Goal: Obtain resource: Download file/media

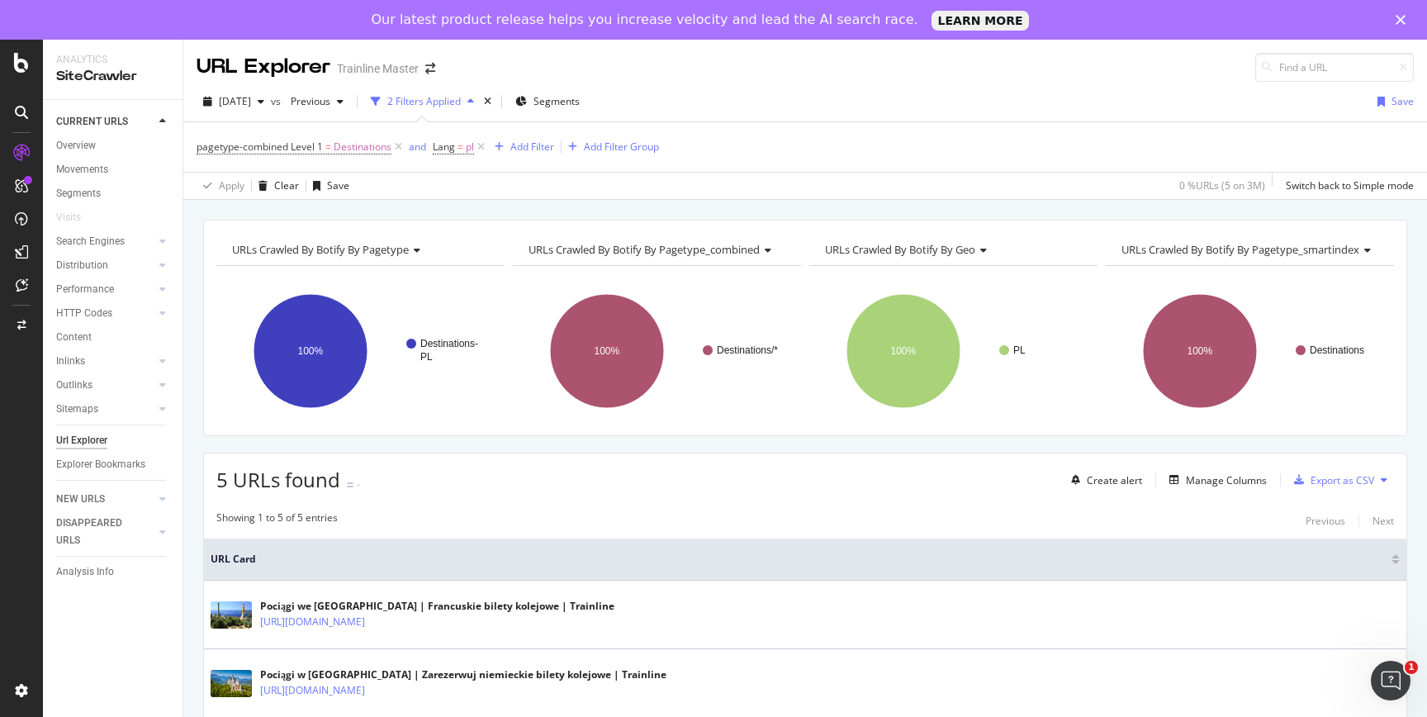
scroll to position [263, 0]
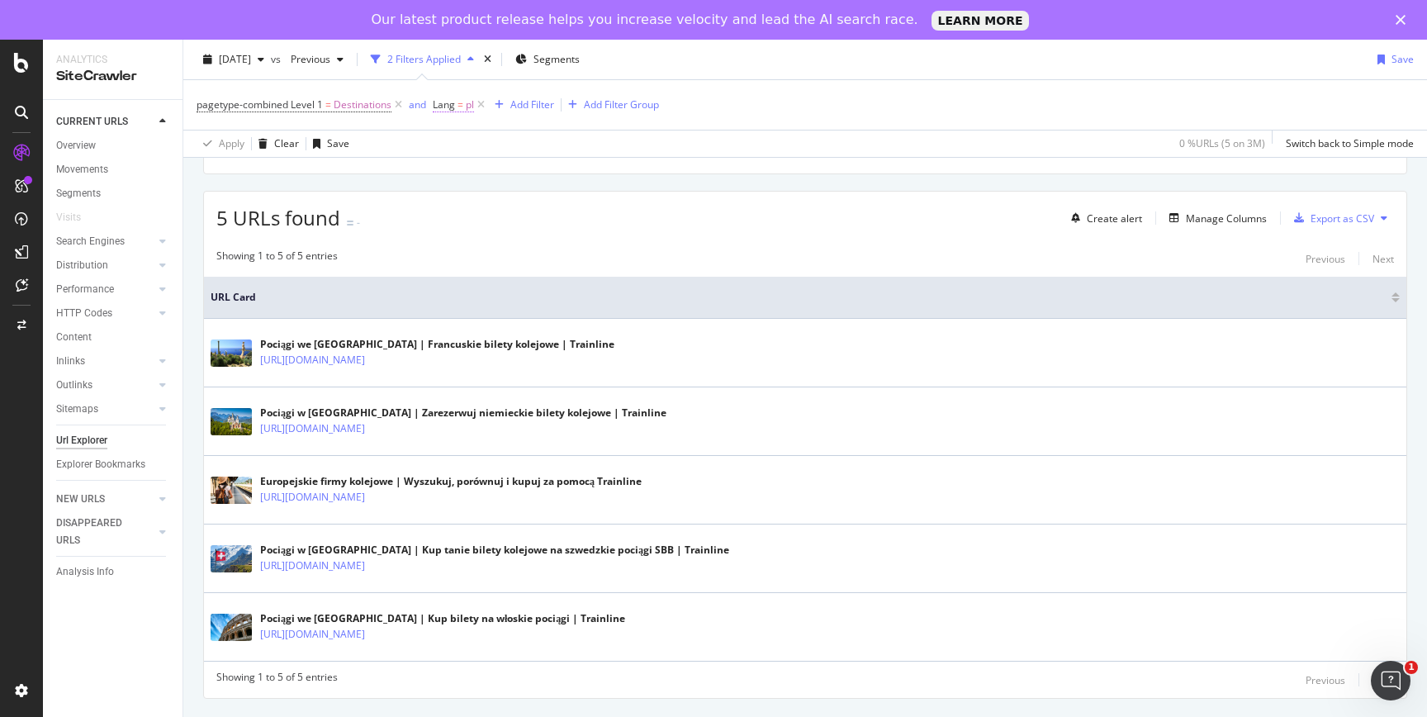
click at [457, 105] on span "Lang = pl" at bounding box center [453, 104] width 41 height 15
click at [522, 202] on input "pl" at bounding box center [526, 200] width 156 height 26
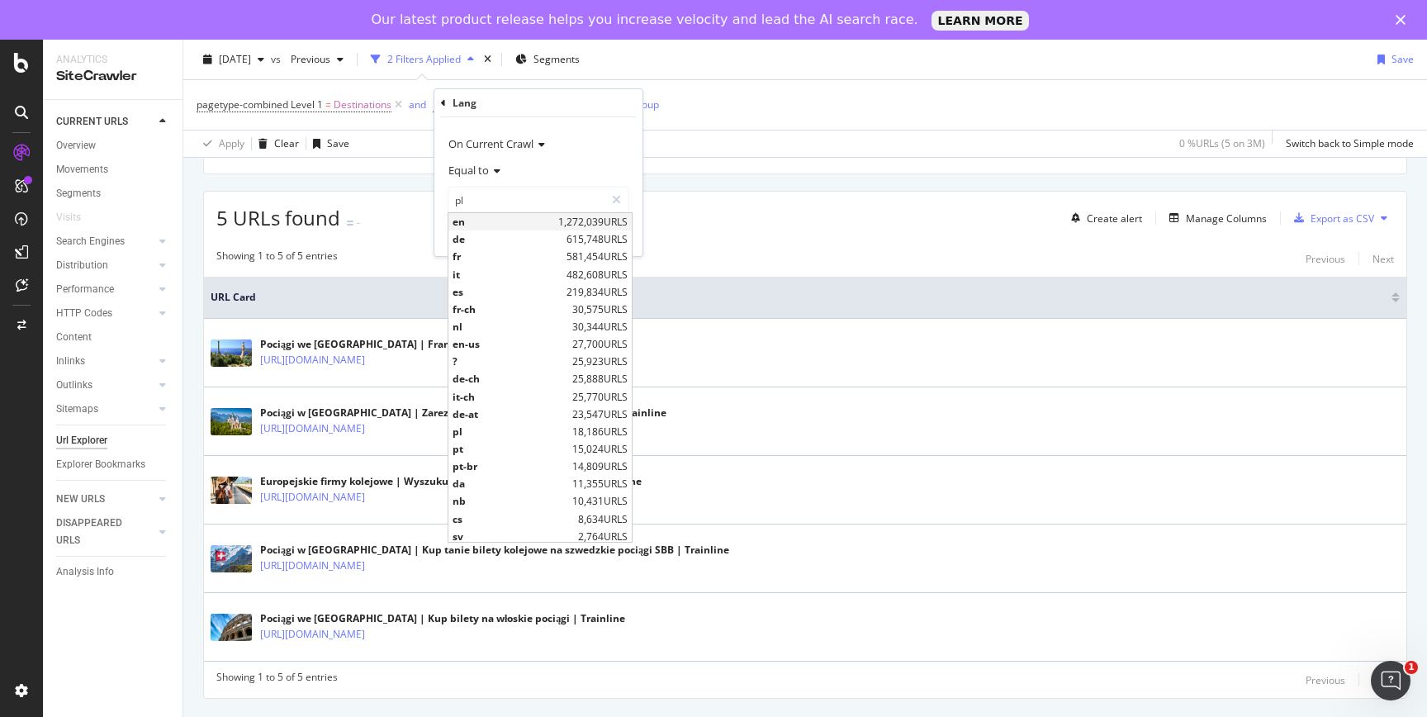
click at [507, 217] on span "en" at bounding box center [503, 222] width 102 height 14
type input "en"
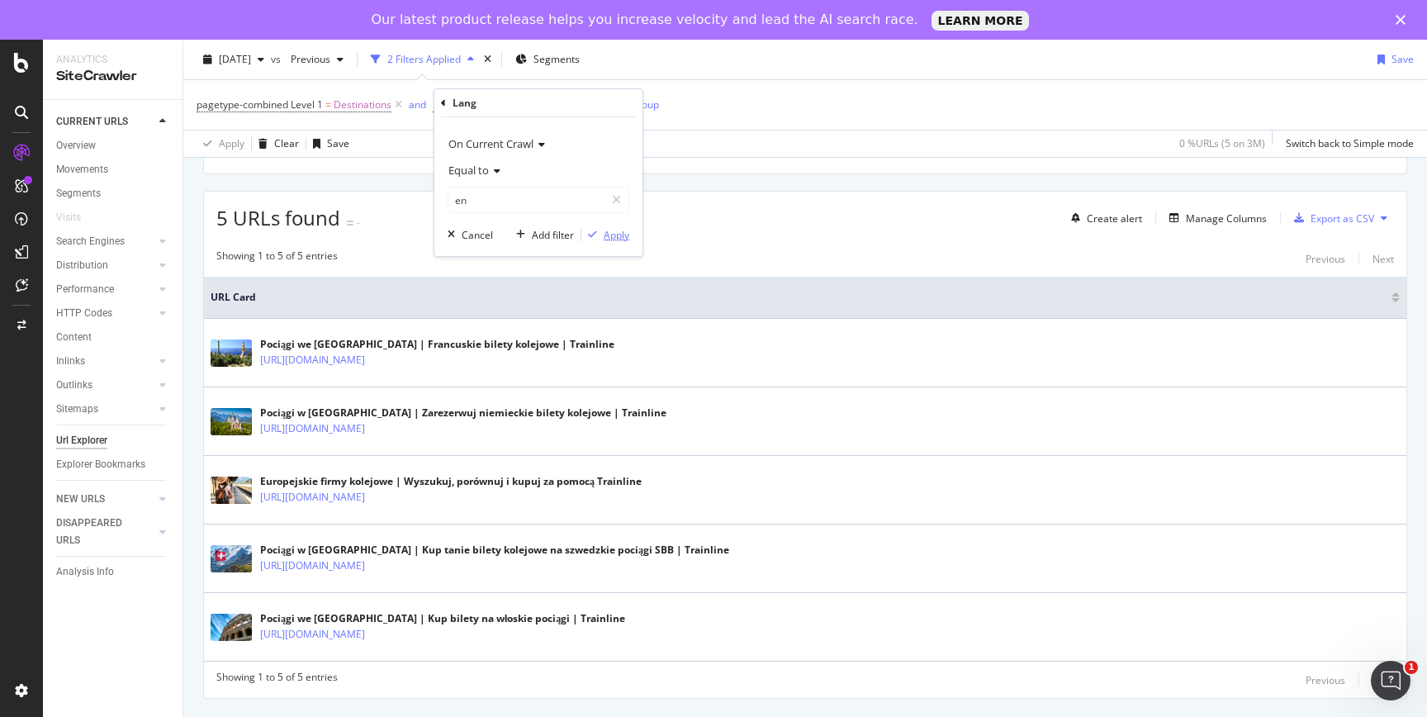
click at [611, 238] on div "Apply" at bounding box center [617, 235] width 26 height 14
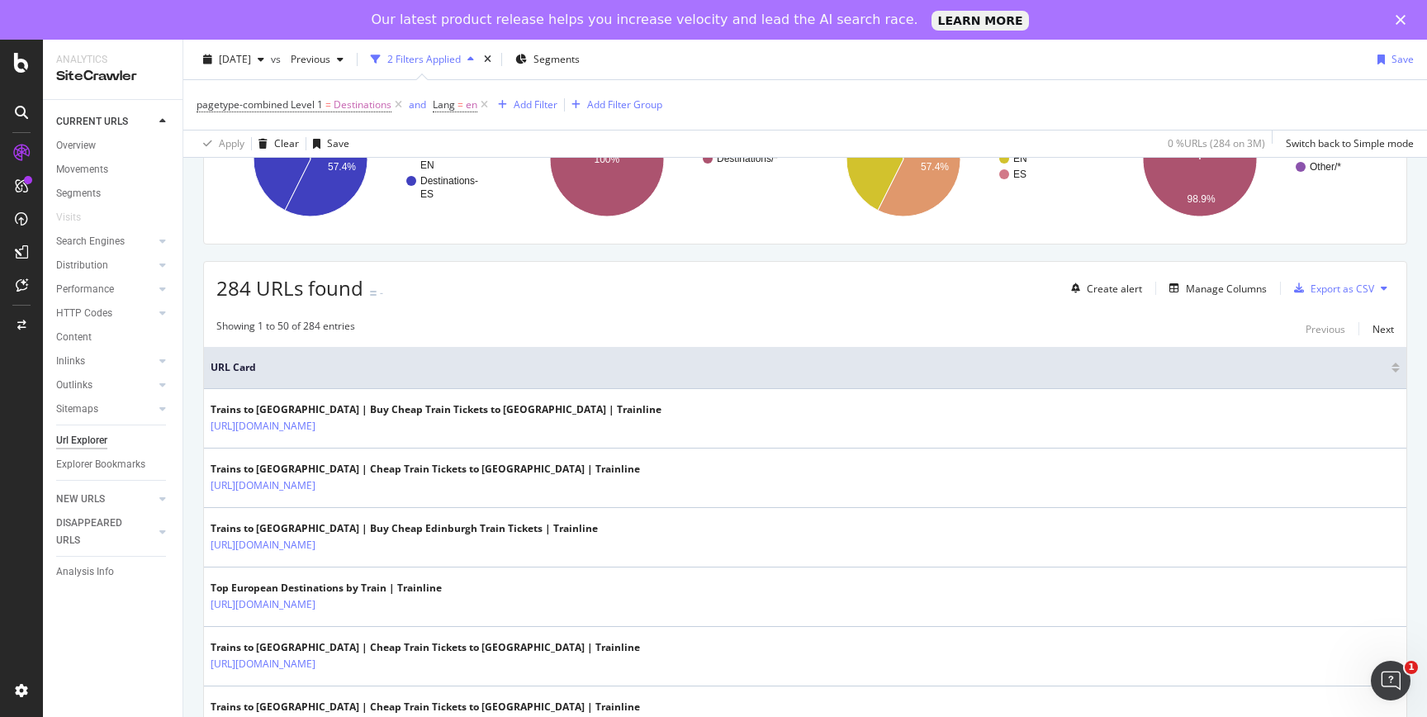
scroll to position [166, 0]
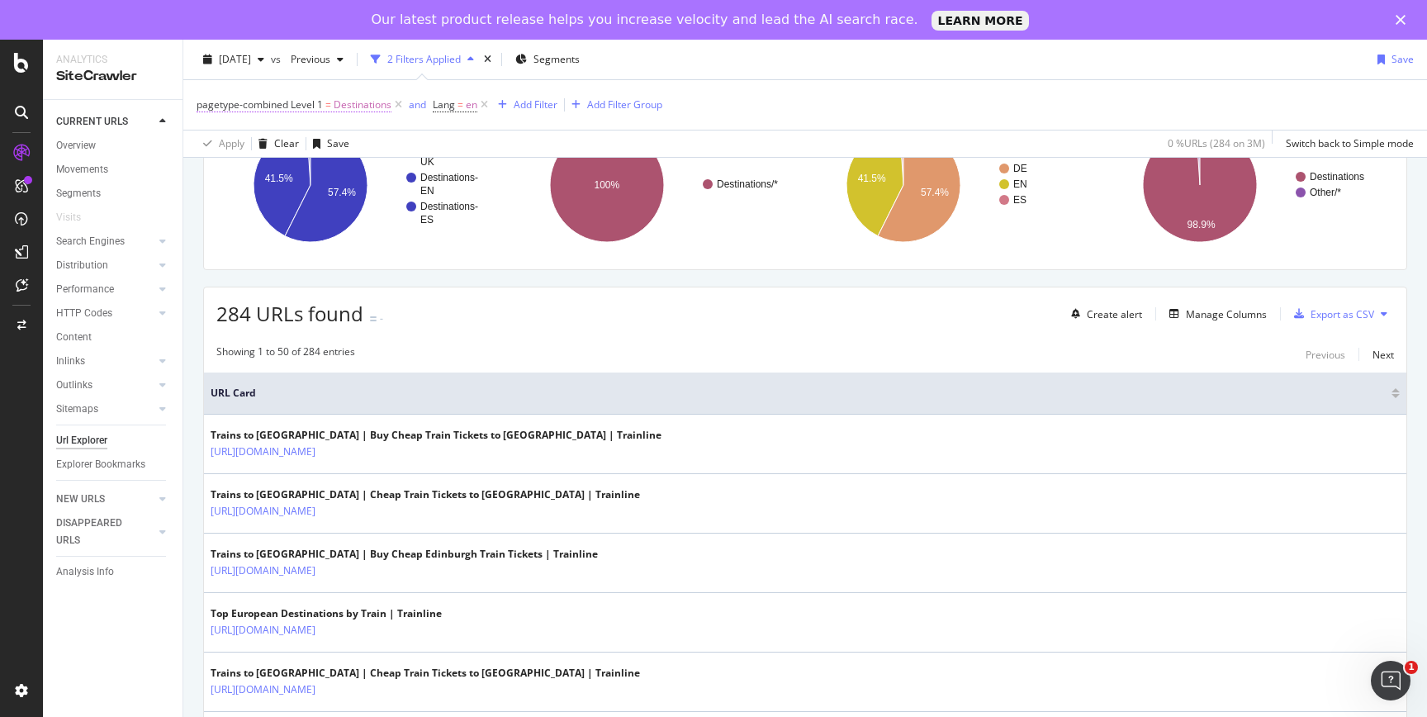
click at [373, 105] on span "Destinations" at bounding box center [363, 104] width 58 height 23
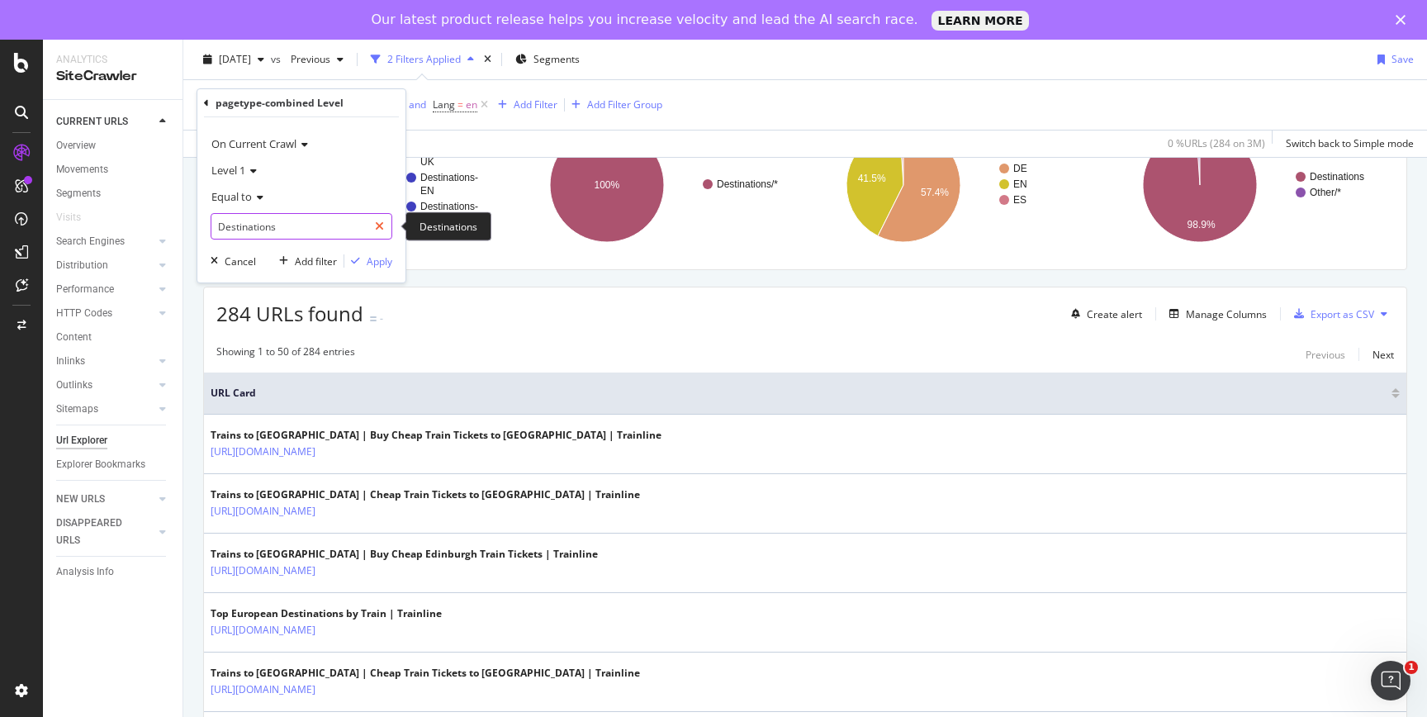
click at [388, 223] on div at bounding box center [379, 226] width 24 height 26
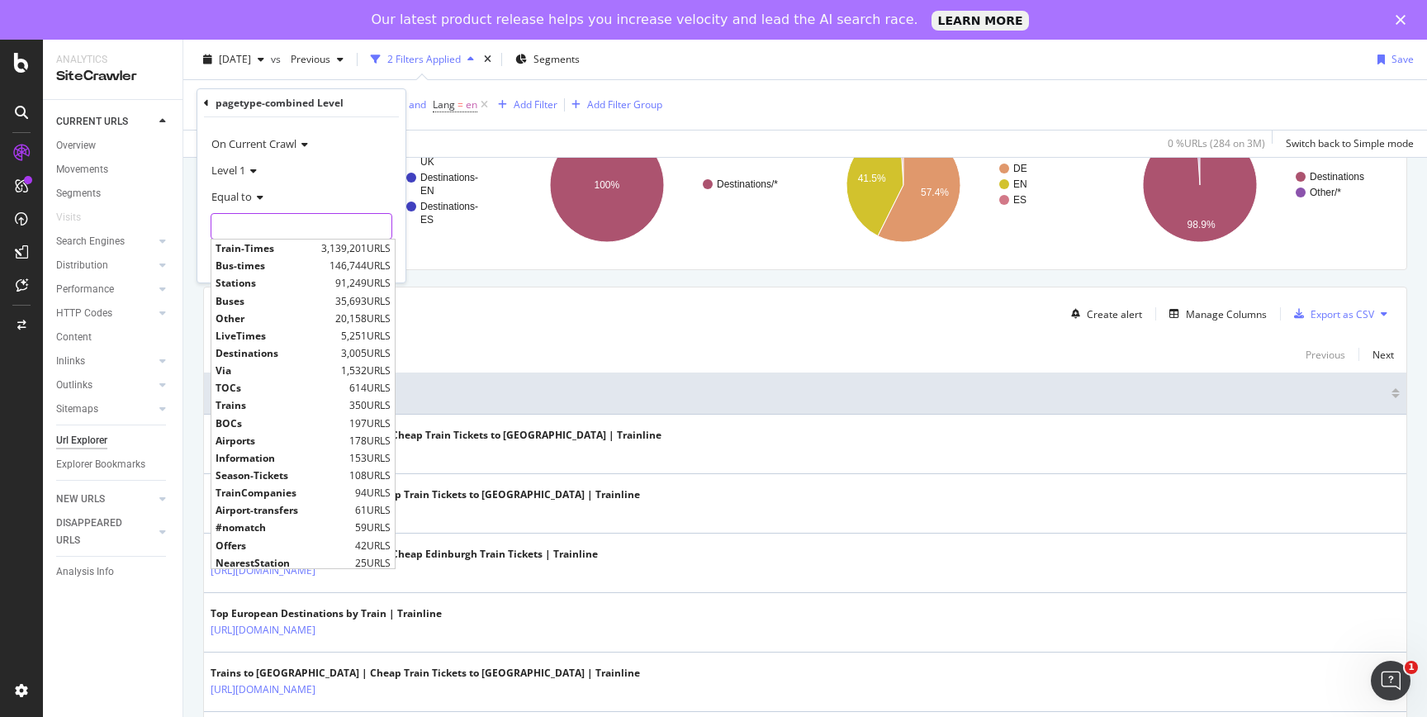
click at [307, 228] on input "text" at bounding box center [301, 226] width 180 height 26
click at [286, 247] on span "Train-Times" at bounding box center [266, 248] width 102 height 14
type input "Train-Times"
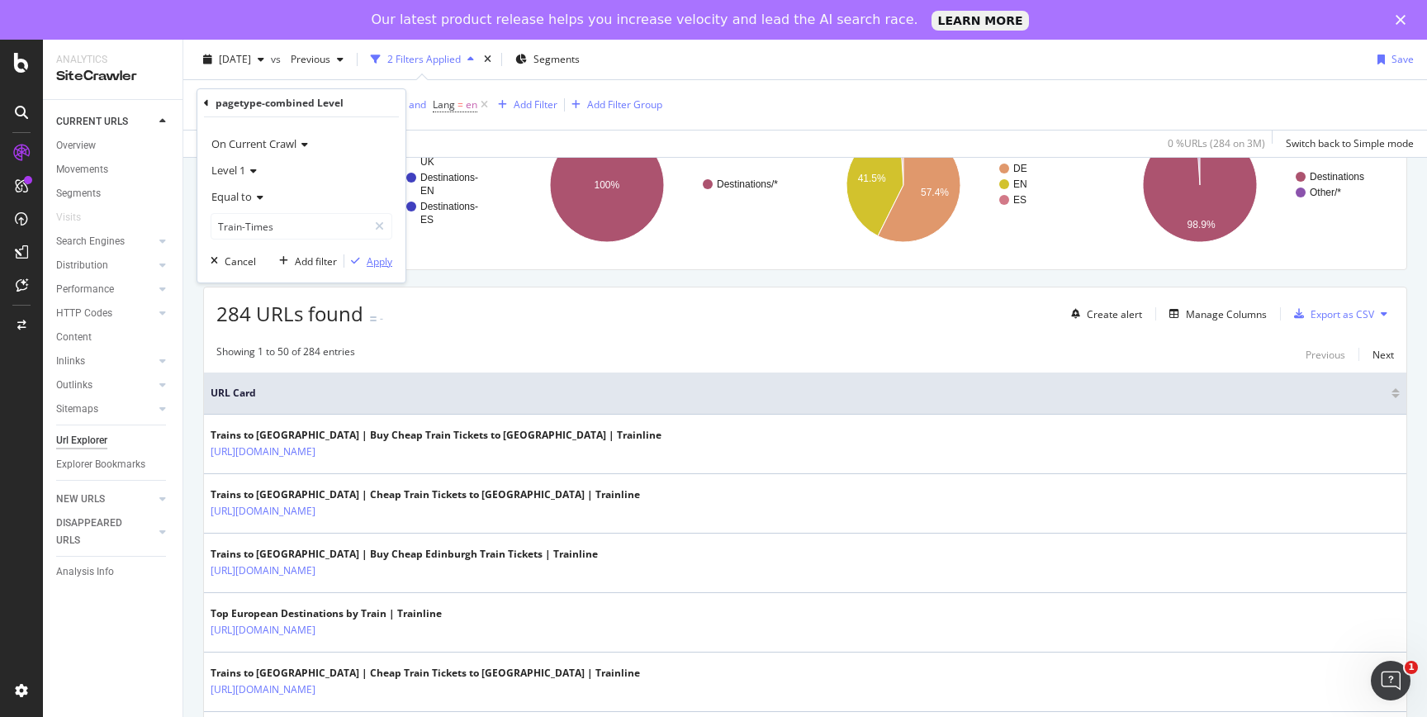
click at [362, 260] on div "button" at bounding box center [355, 261] width 22 height 10
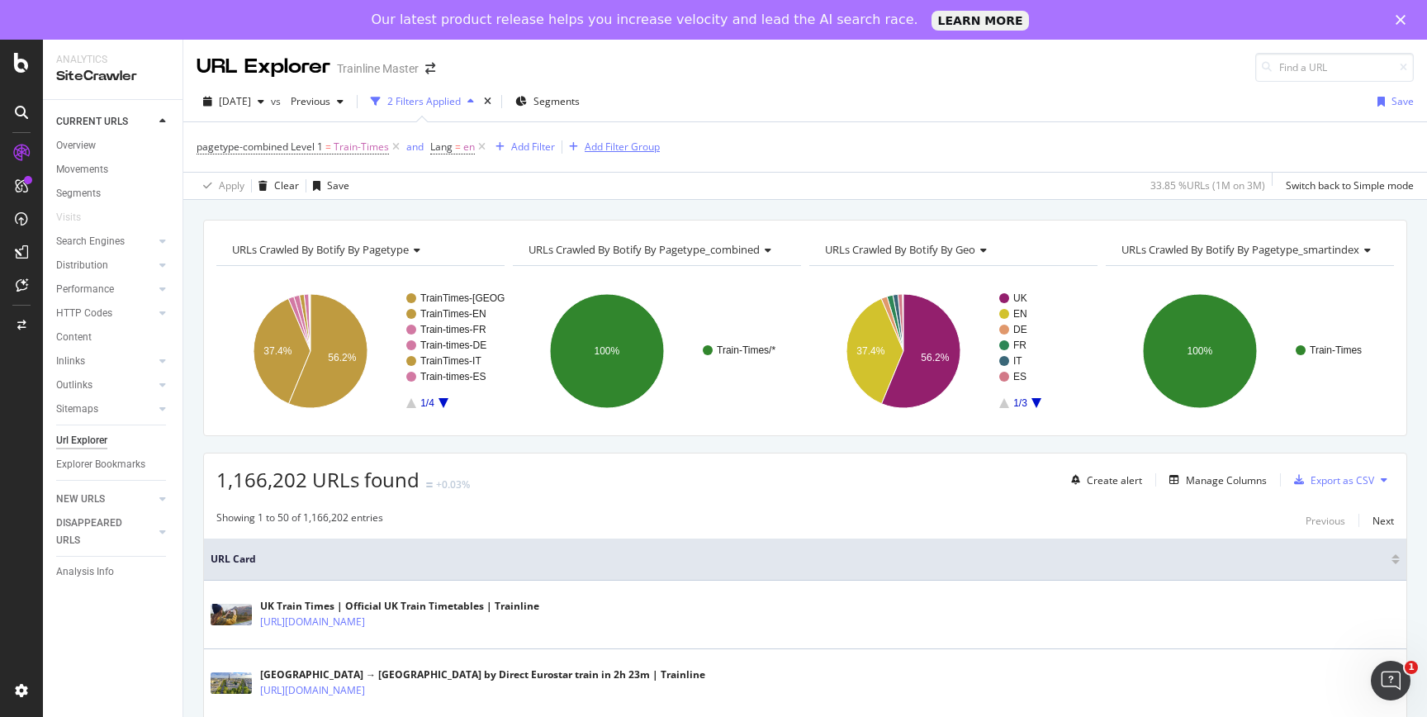
click at [599, 147] on div "Add Filter Group" at bounding box center [622, 147] width 75 height 14
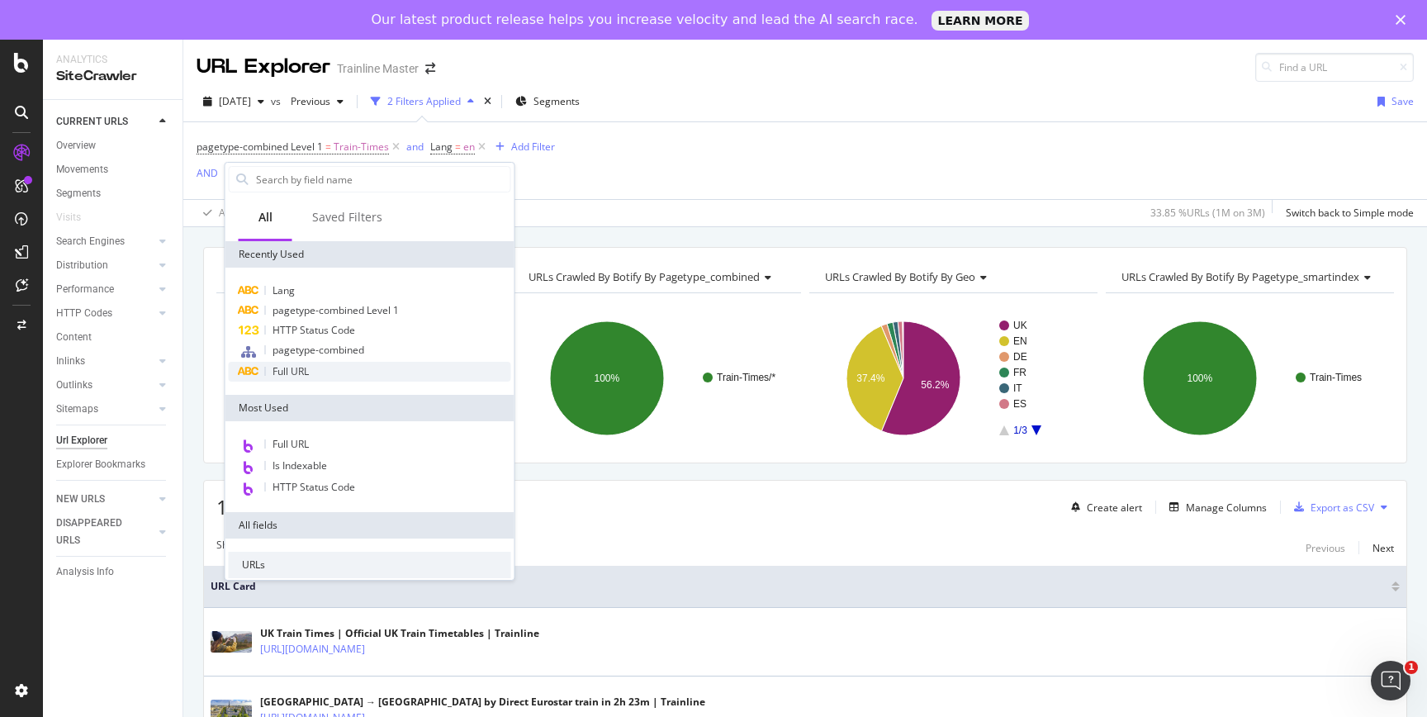
click at [324, 373] on div "Full URL" at bounding box center [370, 372] width 282 height 20
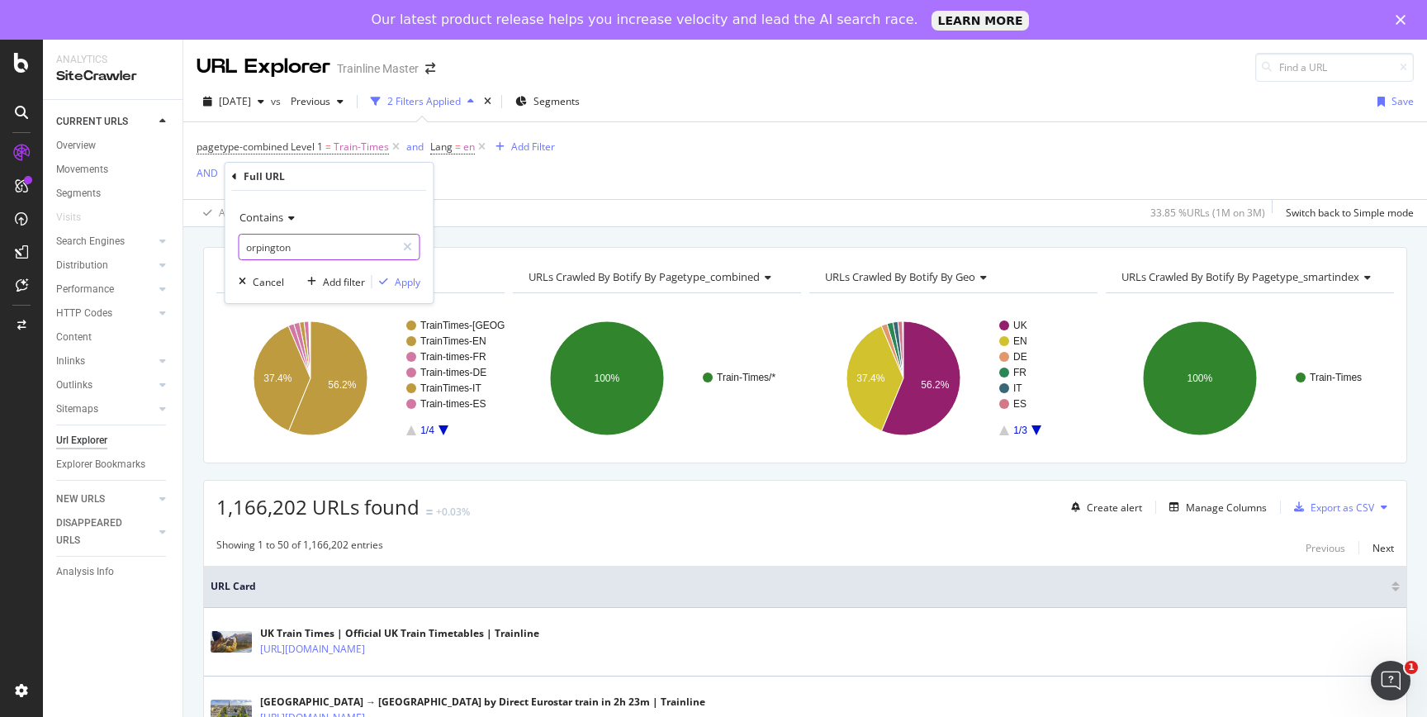
click at [299, 243] on input "orpington" at bounding box center [317, 247] width 156 height 26
type input "/en/"
click at [400, 286] on div "Apply" at bounding box center [408, 282] width 26 height 14
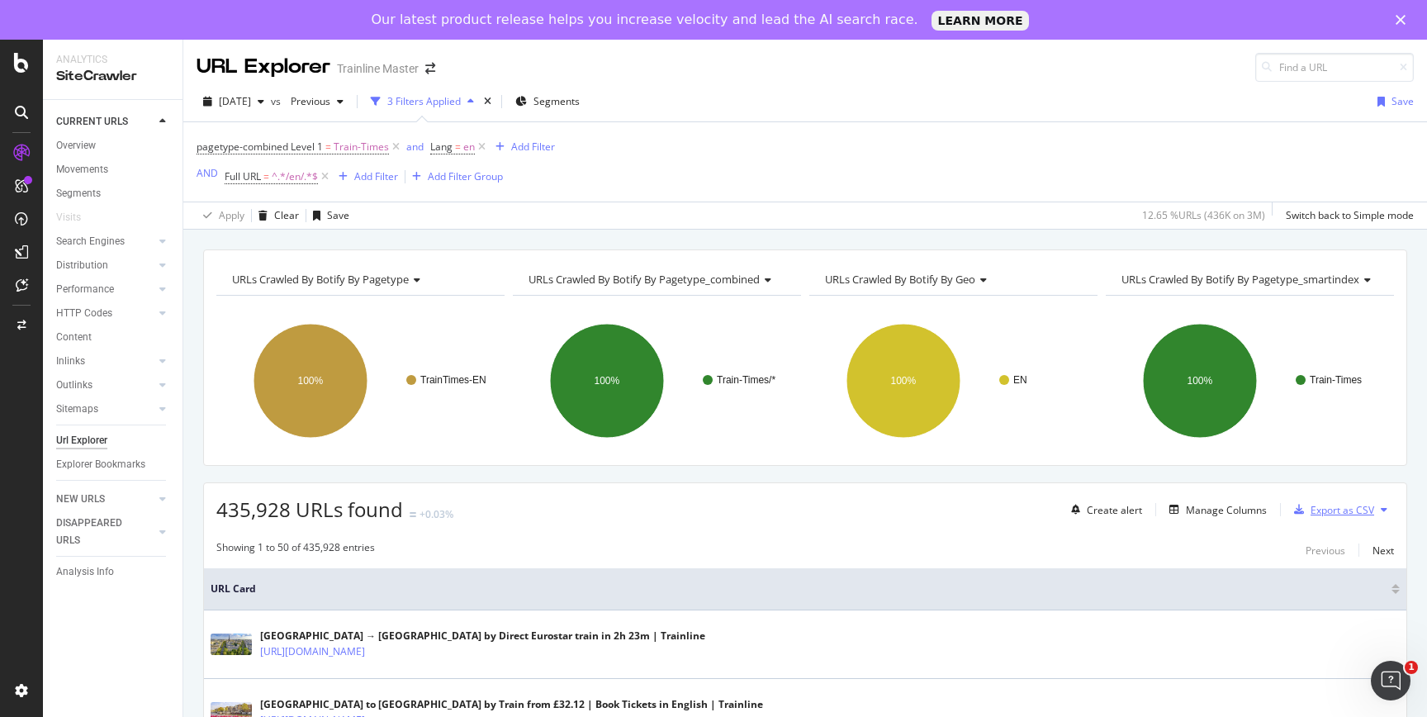
click at [1369, 513] on div "Export as CSV" at bounding box center [1342, 510] width 64 height 14
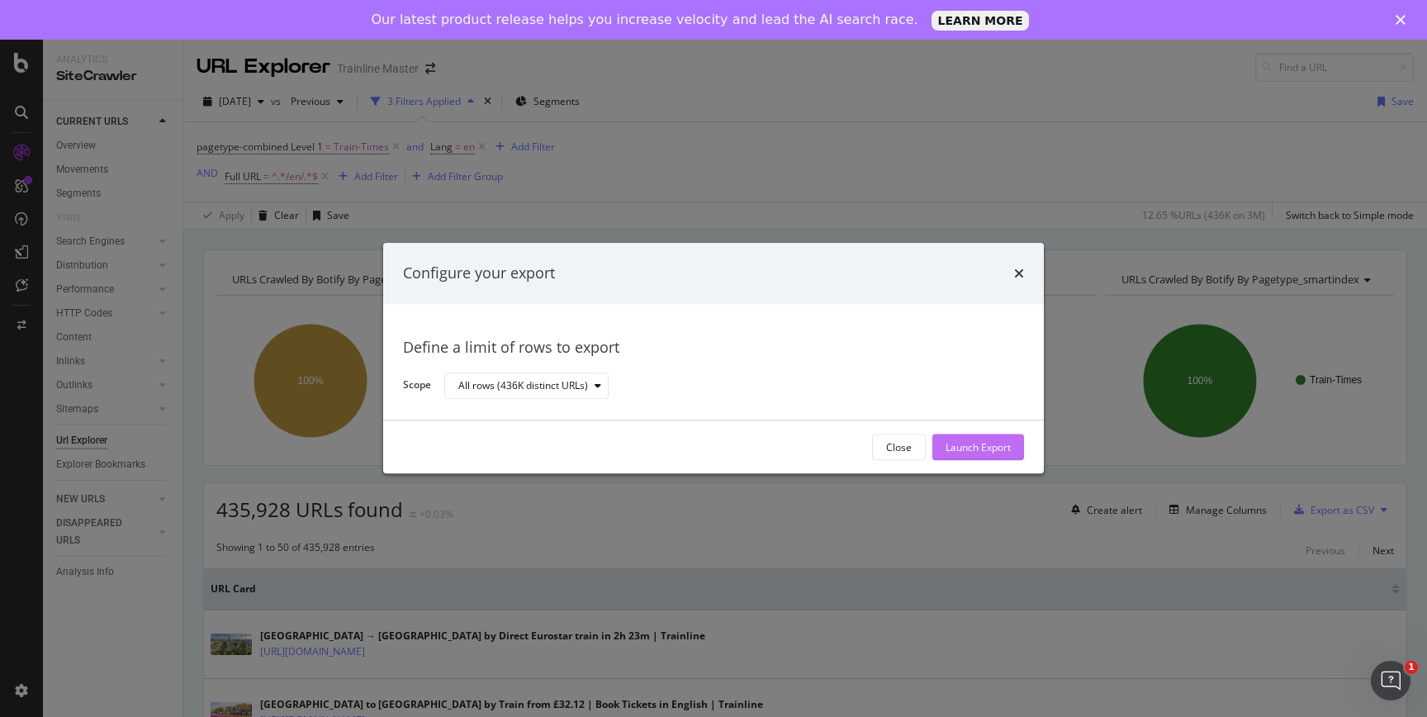
click at [969, 445] on div "Launch Export" at bounding box center [977, 447] width 65 height 14
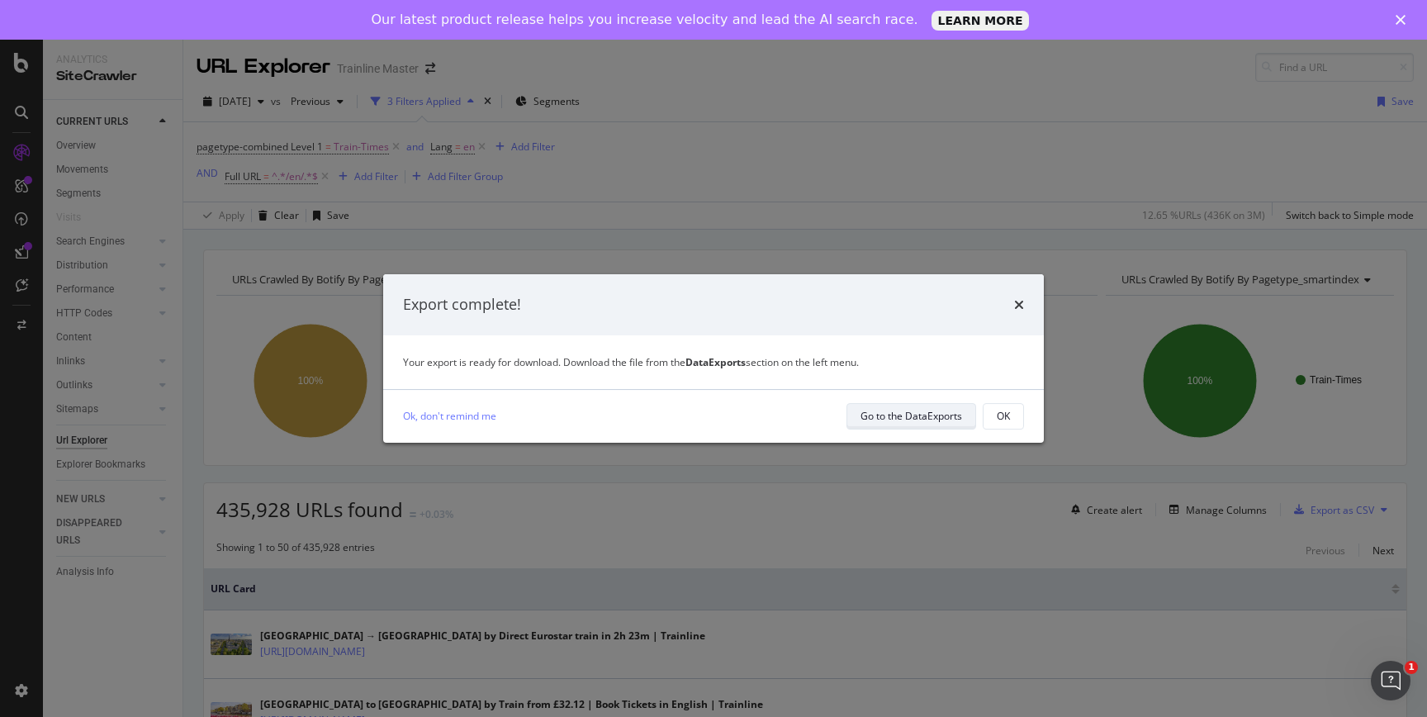
click at [864, 409] on div "Go to the DataExports" at bounding box center [911, 416] width 102 height 14
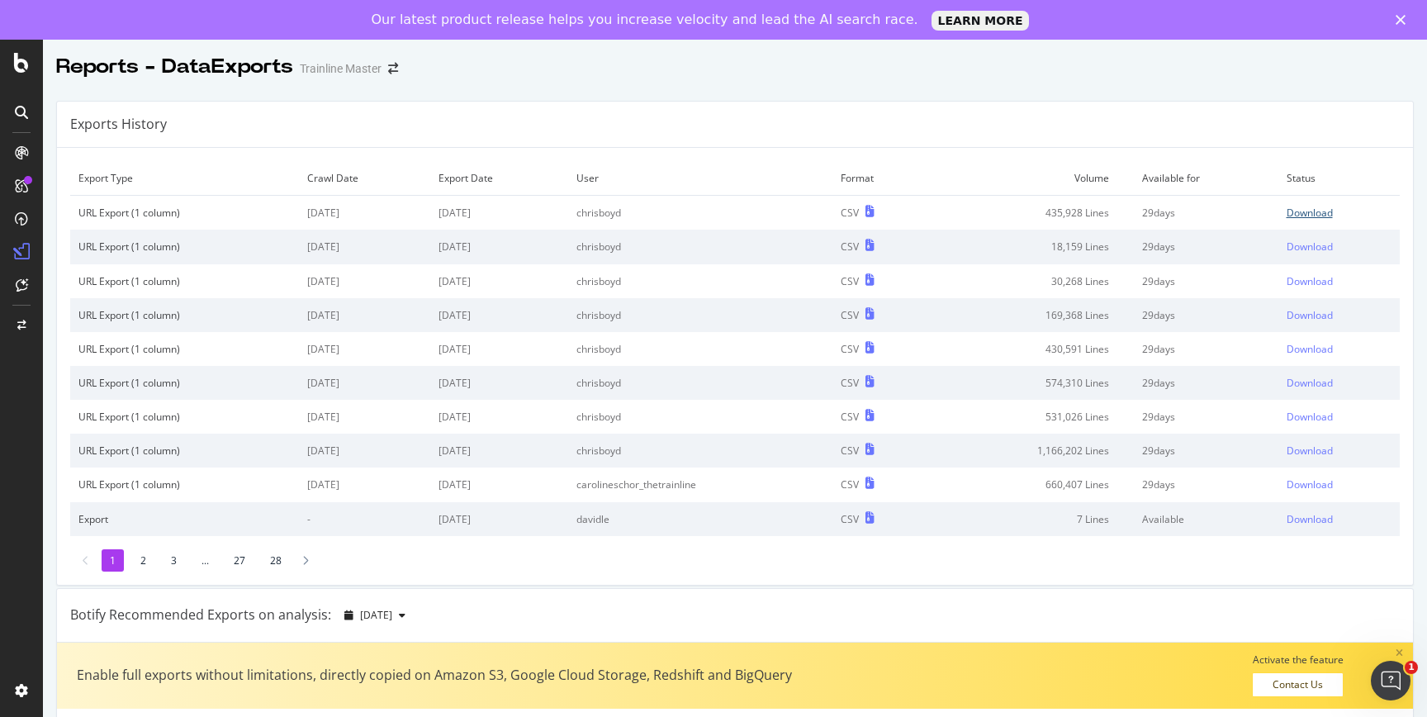
click at [1304, 215] on div "Download" at bounding box center [1309, 213] width 46 height 14
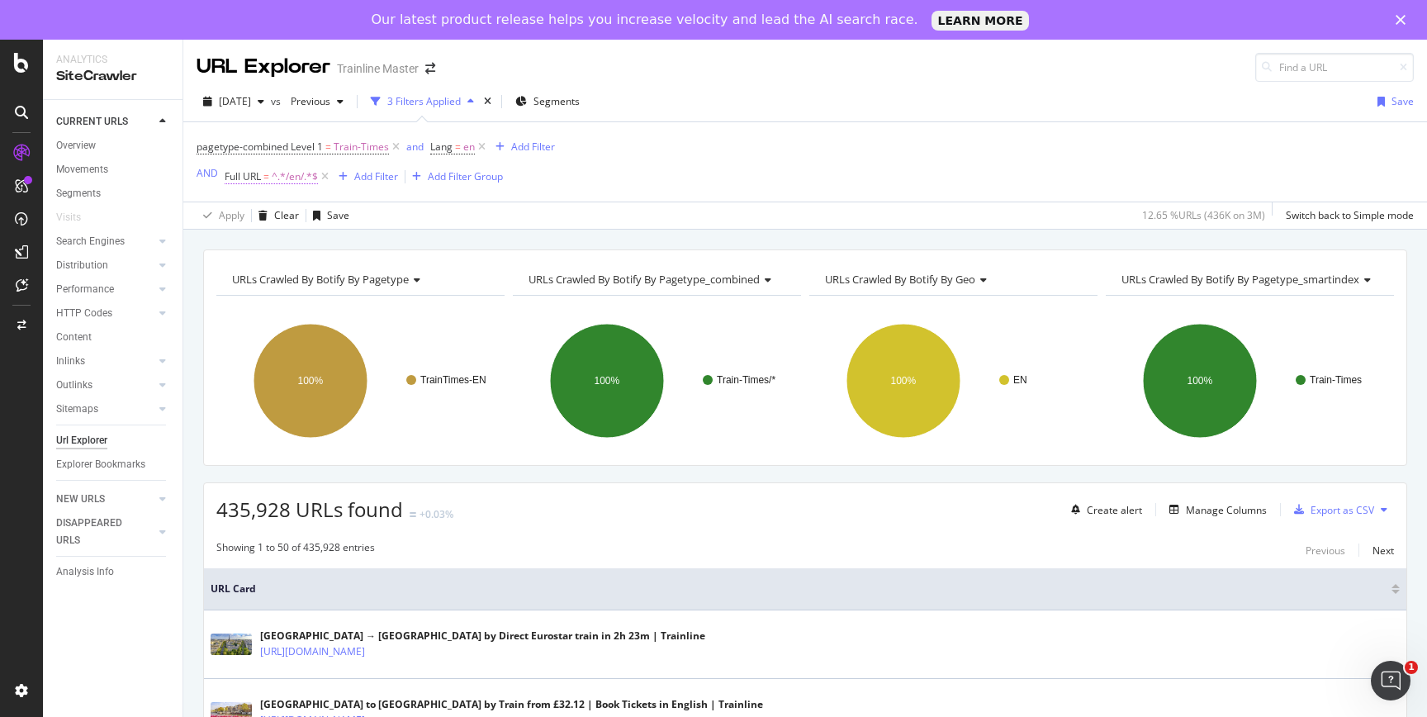
click at [300, 177] on span "^.*/en/.*$" at bounding box center [295, 176] width 46 height 23
click at [298, 210] on div "Contains" at bounding box center [330, 216] width 182 height 26
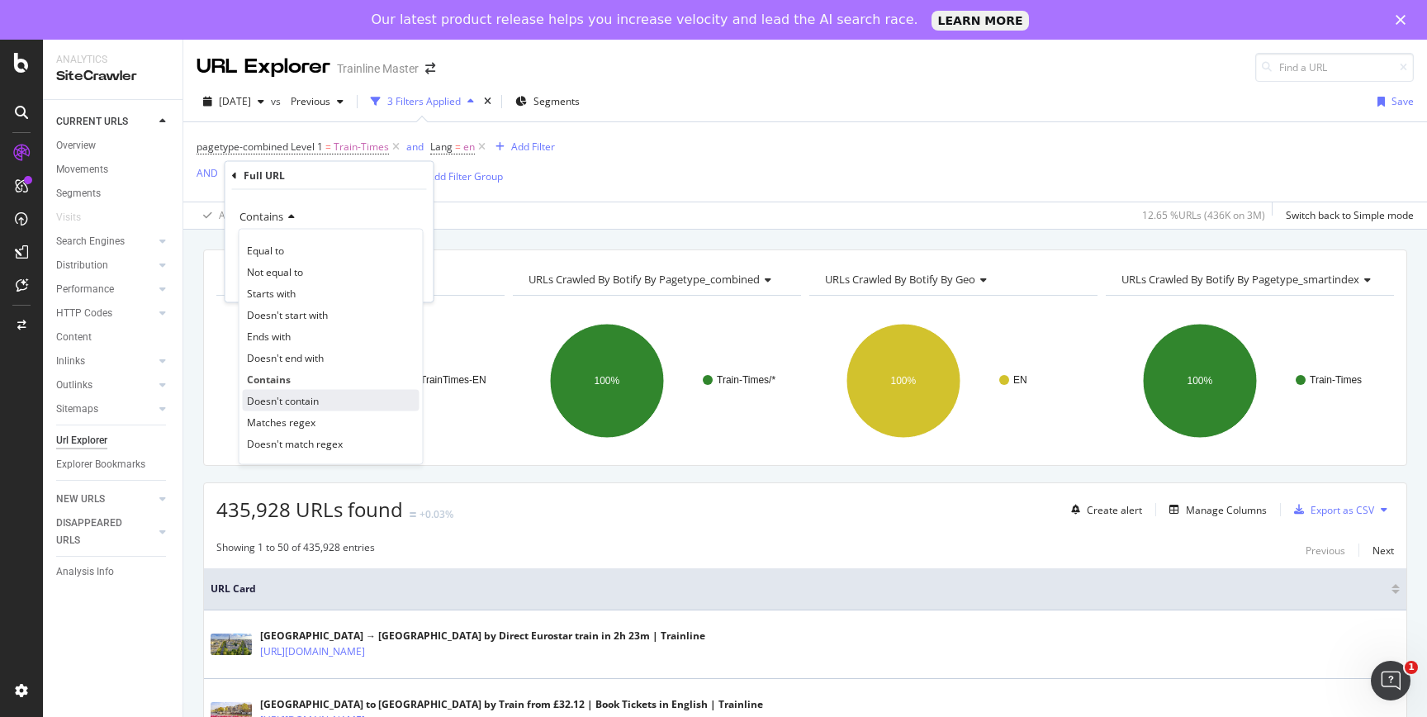
click at [306, 397] on span "Doesn't contain" at bounding box center [283, 400] width 72 height 14
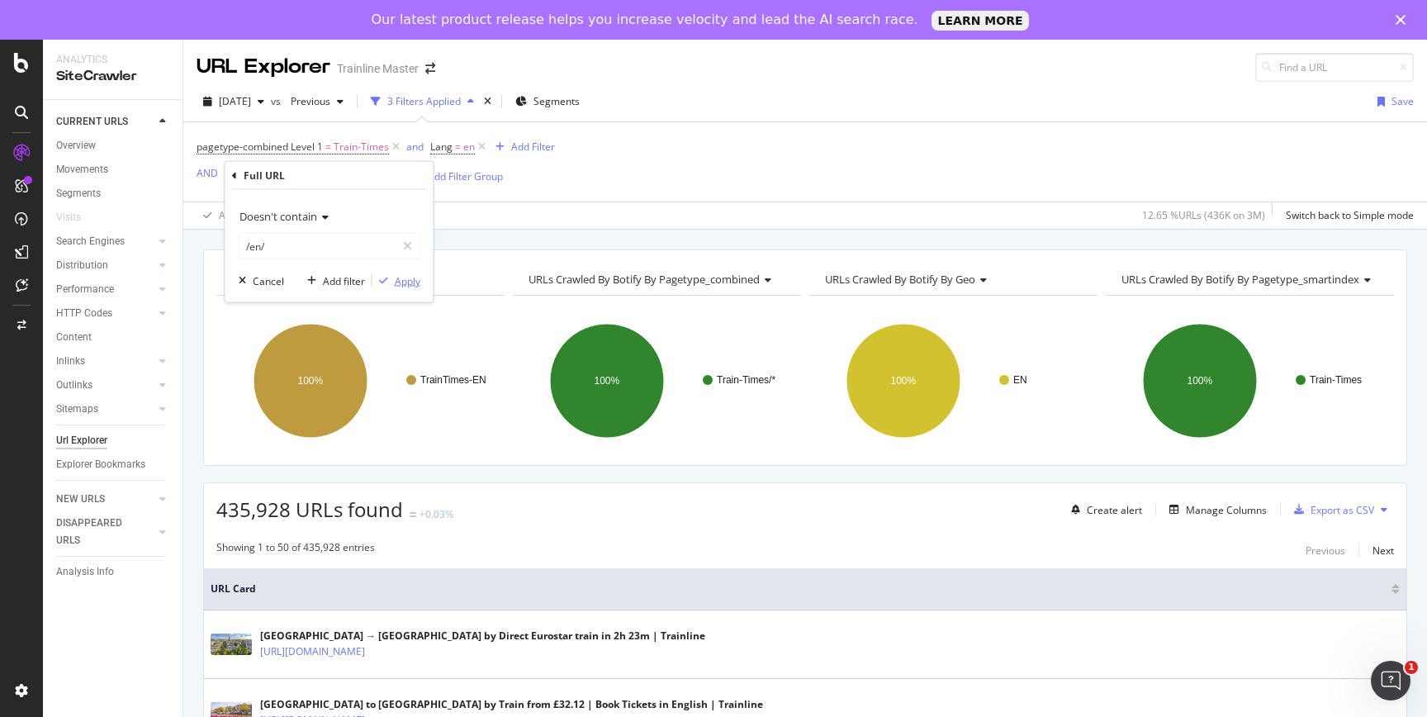
click at [409, 278] on div "Apply" at bounding box center [408, 280] width 26 height 14
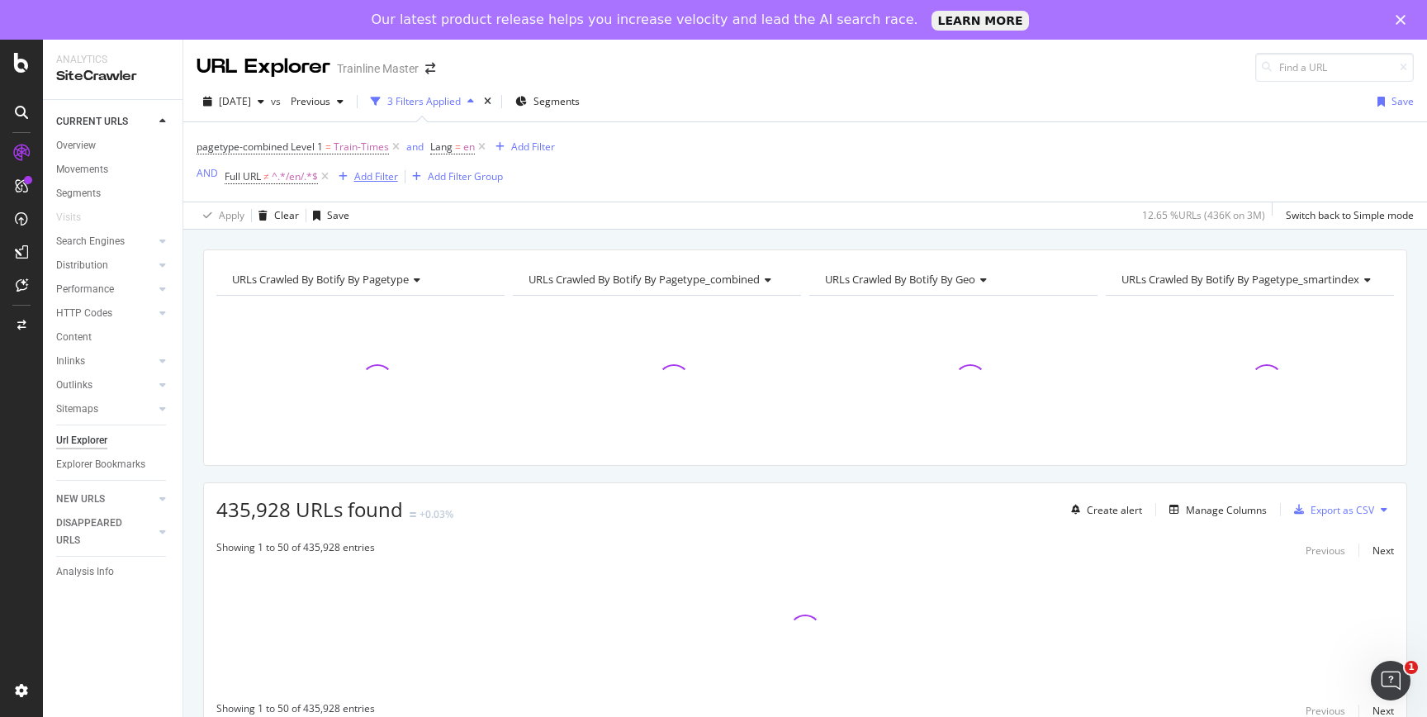
click at [375, 176] on div "Add Filter" at bounding box center [376, 176] width 44 height 14
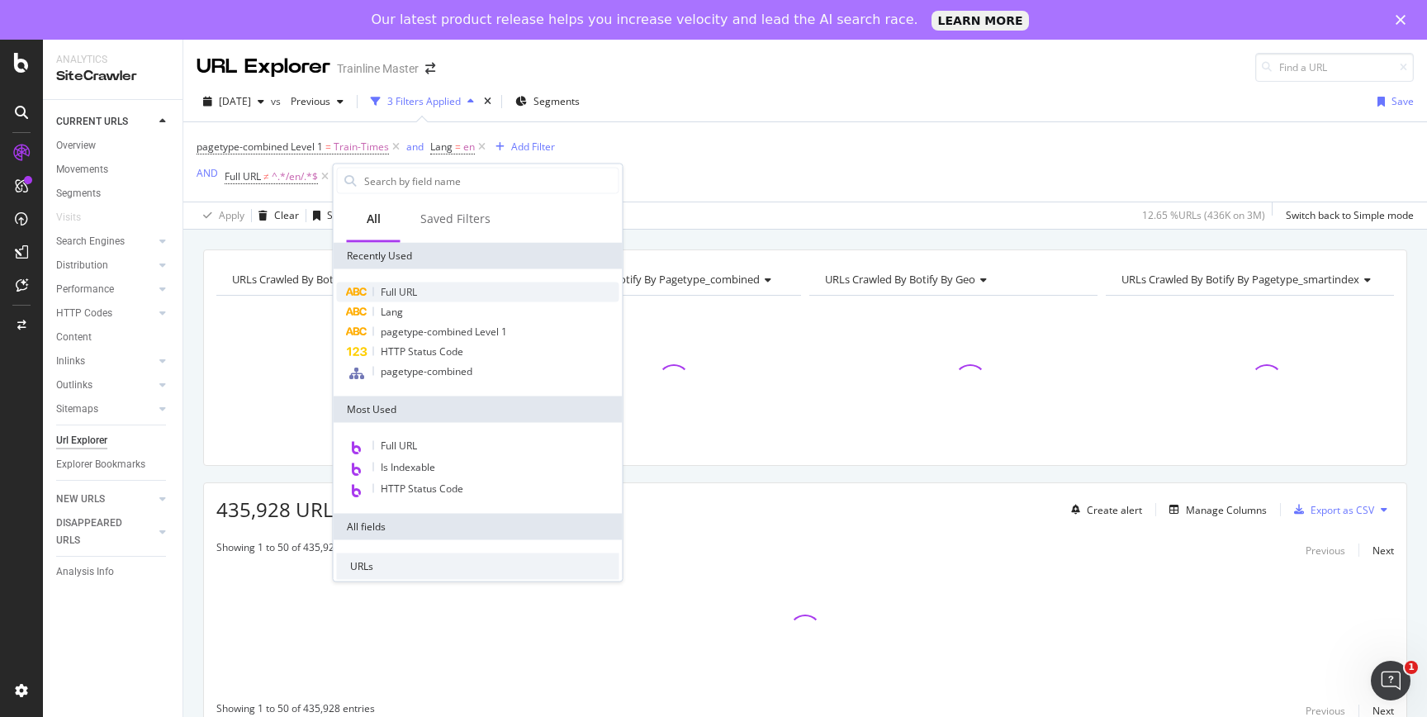
click at [402, 298] on div "Full URL" at bounding box center [478, 292] width 282 height 20
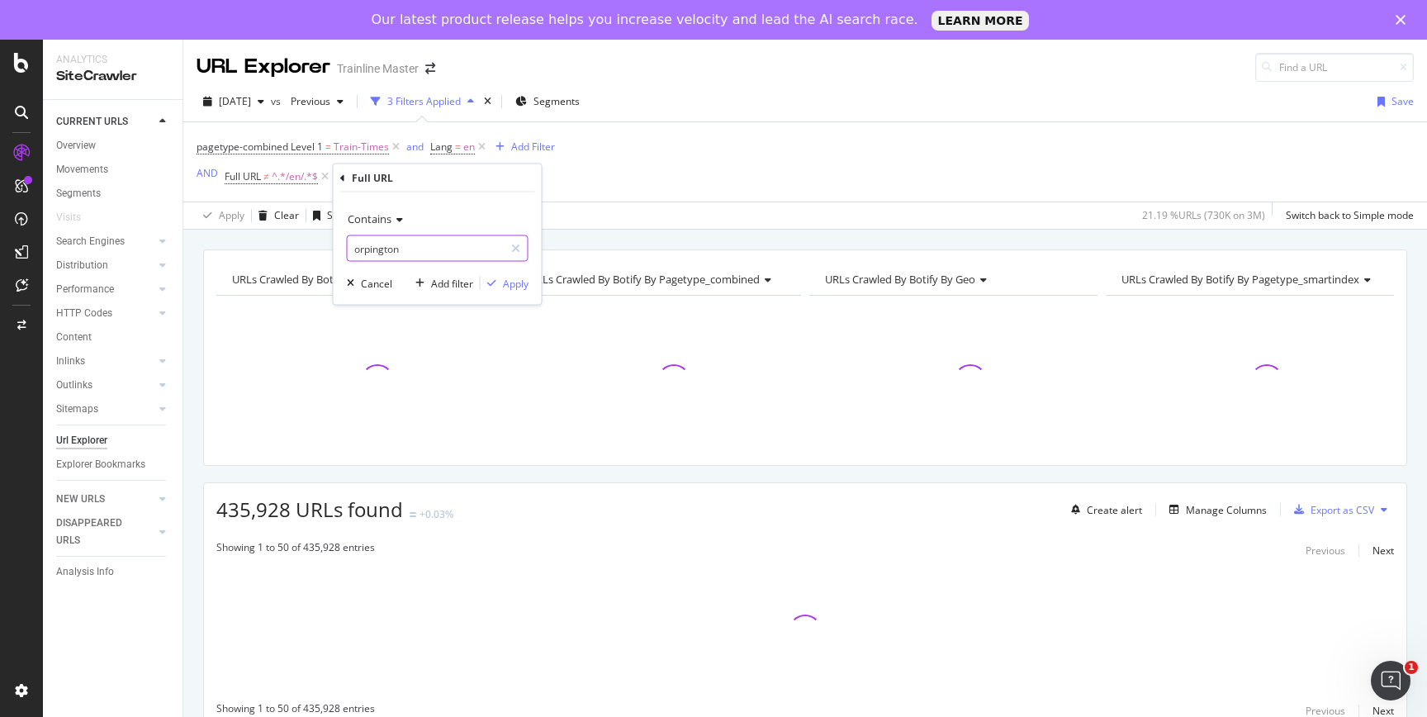
click at [398, 249] on input "orpington" at bounding box center [426, 248] width 156 height 26
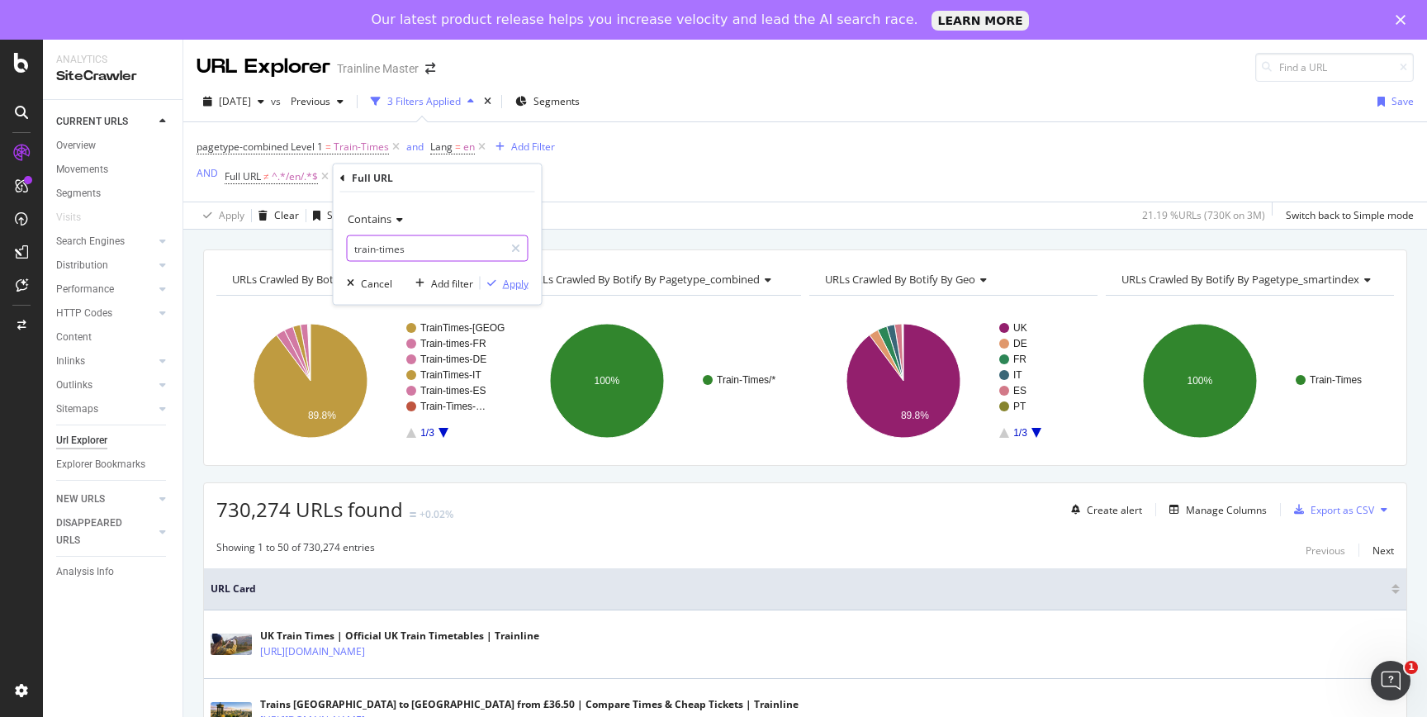
type input "train-times"
click at [510, 280] on div "Apply" at bounding box center [516, 283] width 26 height 14
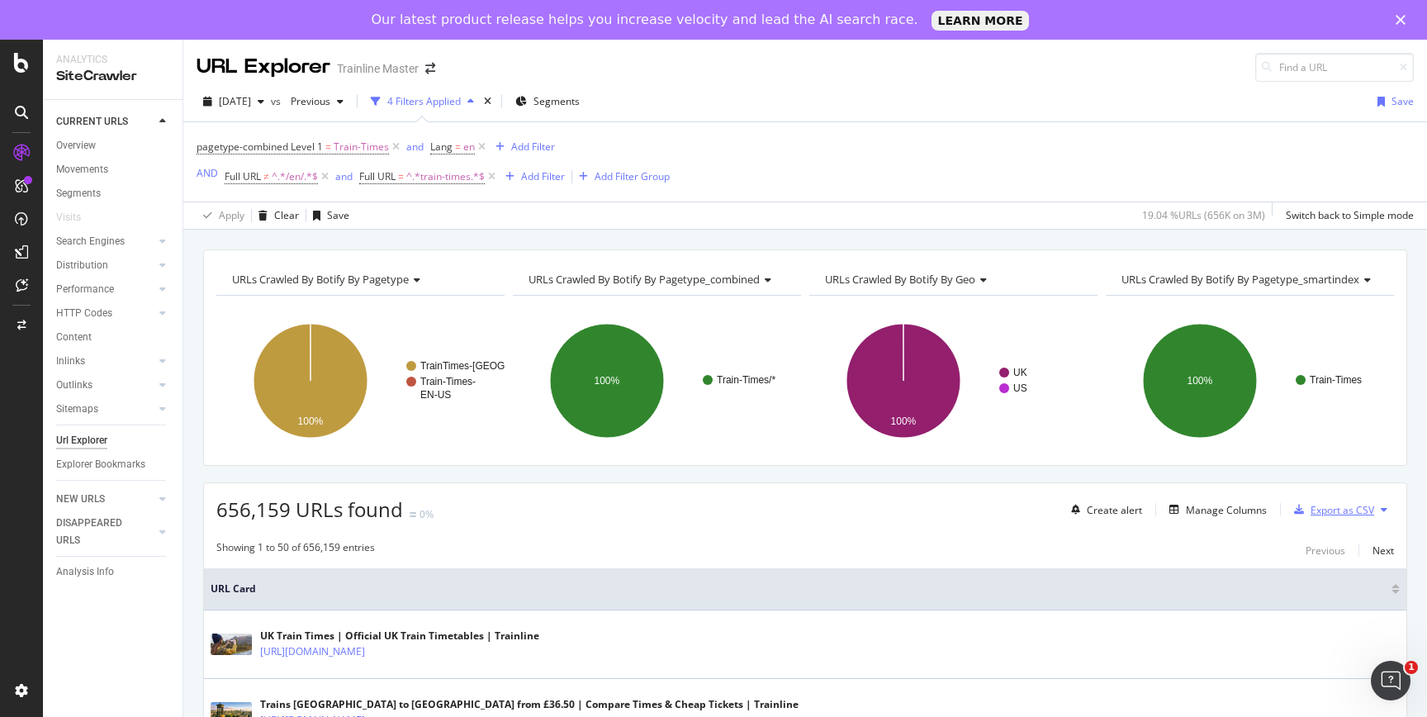
click at [1333, 502] on div "Export as CSV" at bounding box center [1330, 509] width 87 height 25
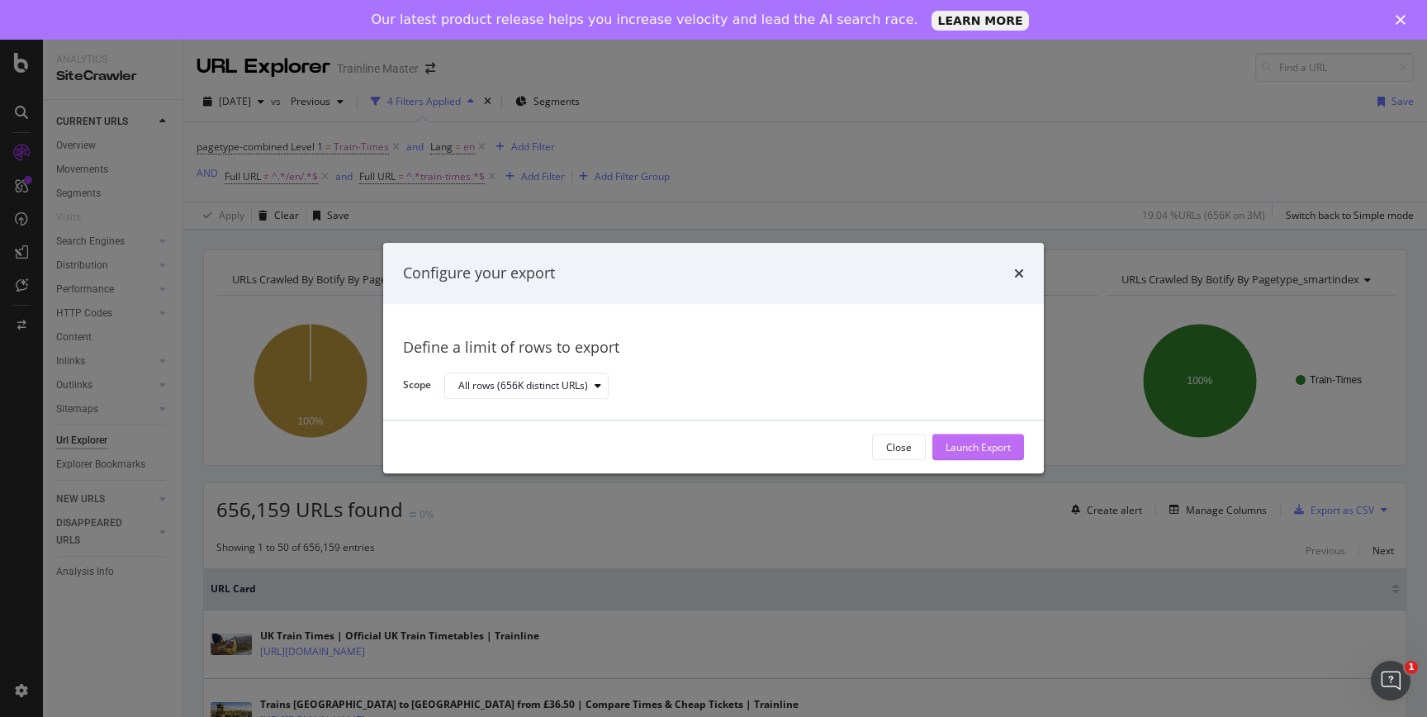
click at [1005, 441] on div "Launch Export" at bounding box center [977, 447] width 65 height 14
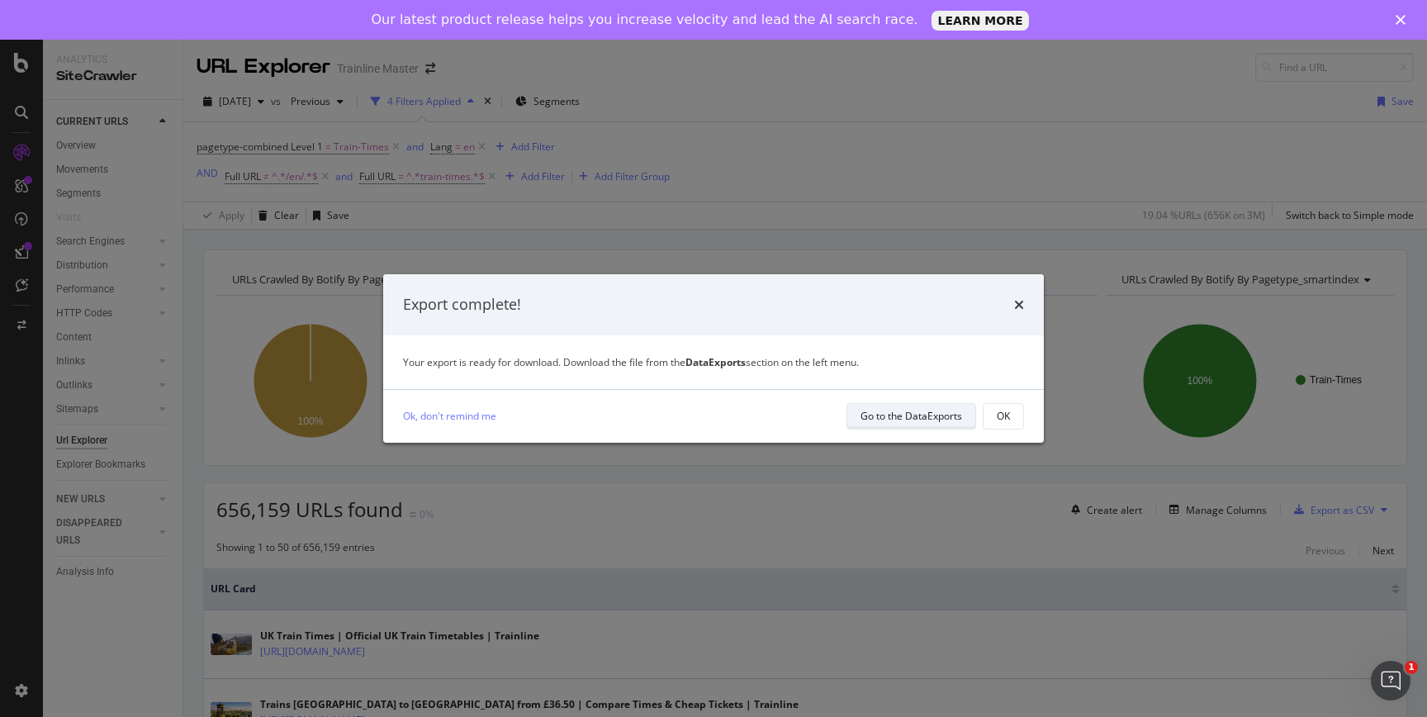
click at [929, 417] on div "Go to the DataExports" at bounding box center [911, 416] width 102 height 14
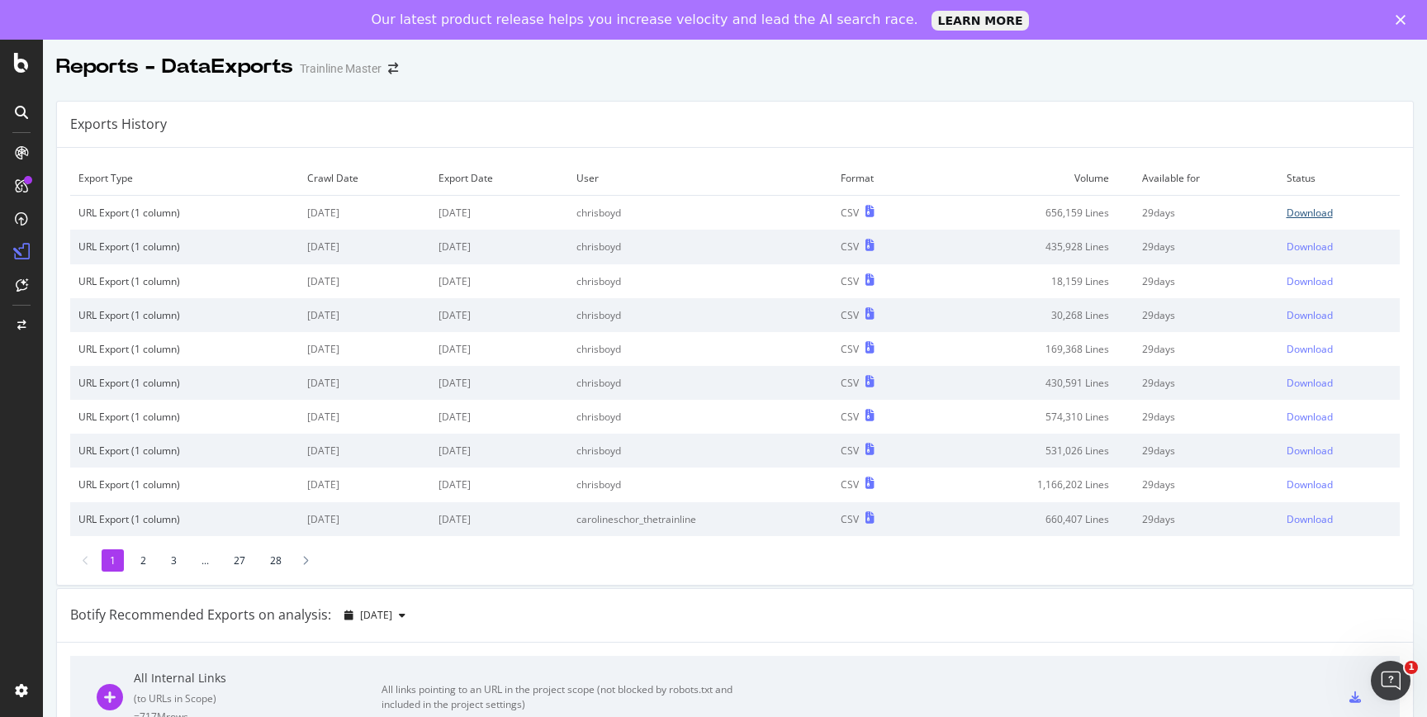
click at [1318, 212] on div "Download" at bounding box center [1309, 213] width 46 height 14
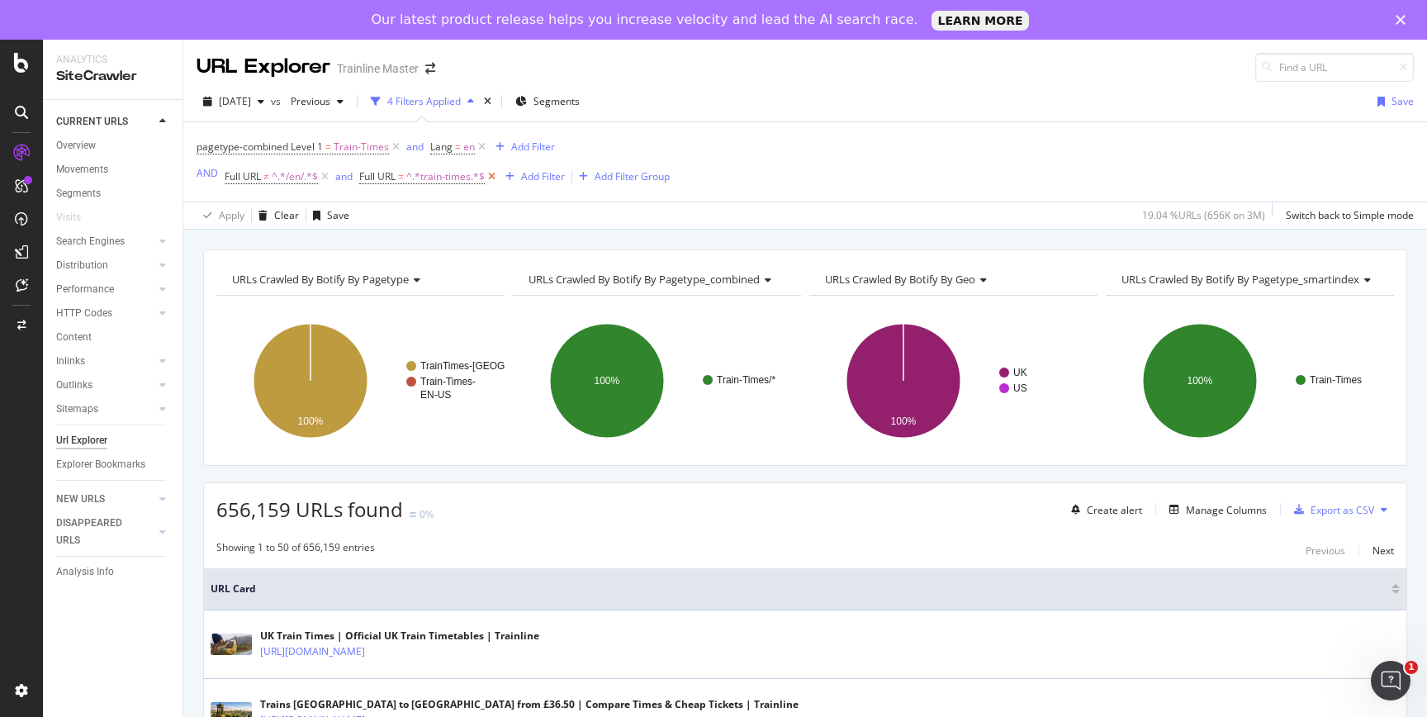
click at [492, 173] on icon at bounding box center [492, 176] width 14 height 17
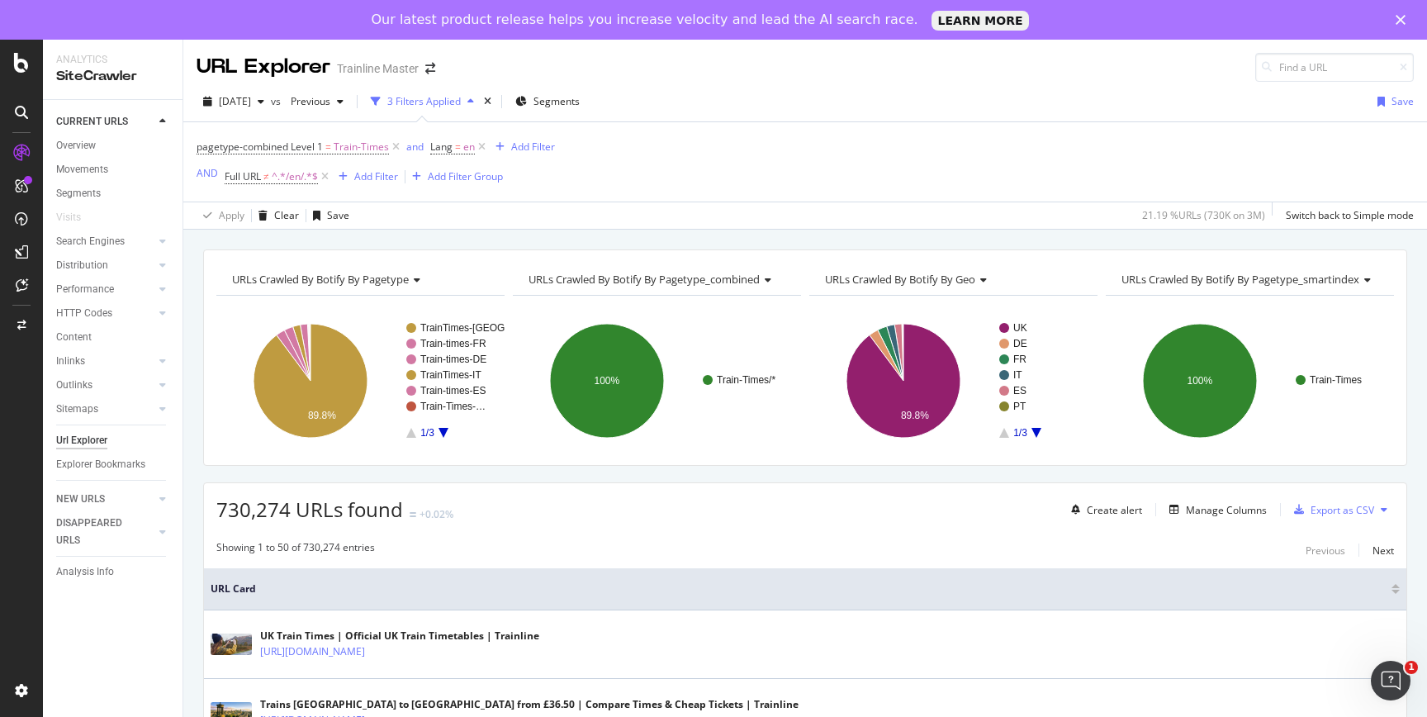
click at [323, 172] on icon at bounding box center [325, 176] width 14 height 17
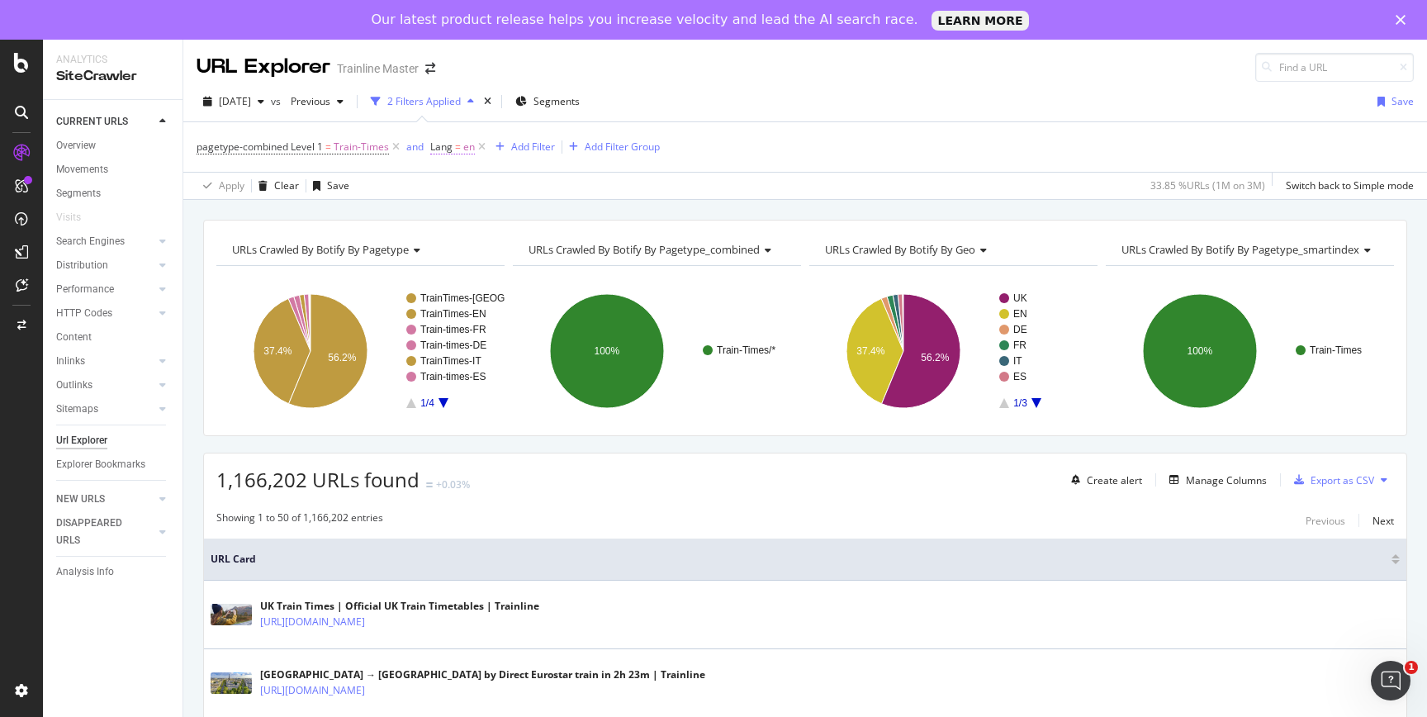
click at [467, 141] on span "en" at bounding box center [469, 146] width 12 height 23
click at [610, 246] on icon at bounding box center [613, 242] width 9 height 12
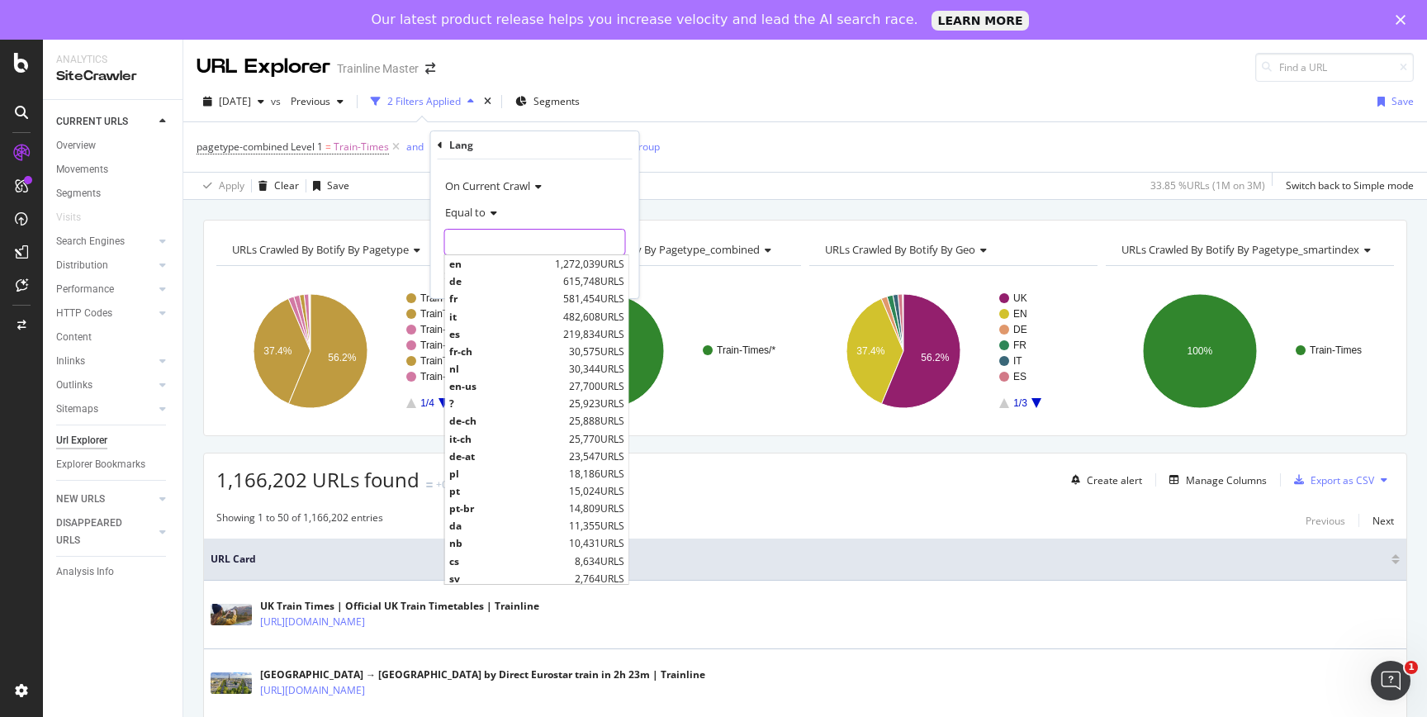
click at [496, 239] on input "text" at bounding box center [535, 242] width 180 height 26
click at [469, 490] on span "pt" at bounding box center [507, 491] width 116 height 14
type input "pt"
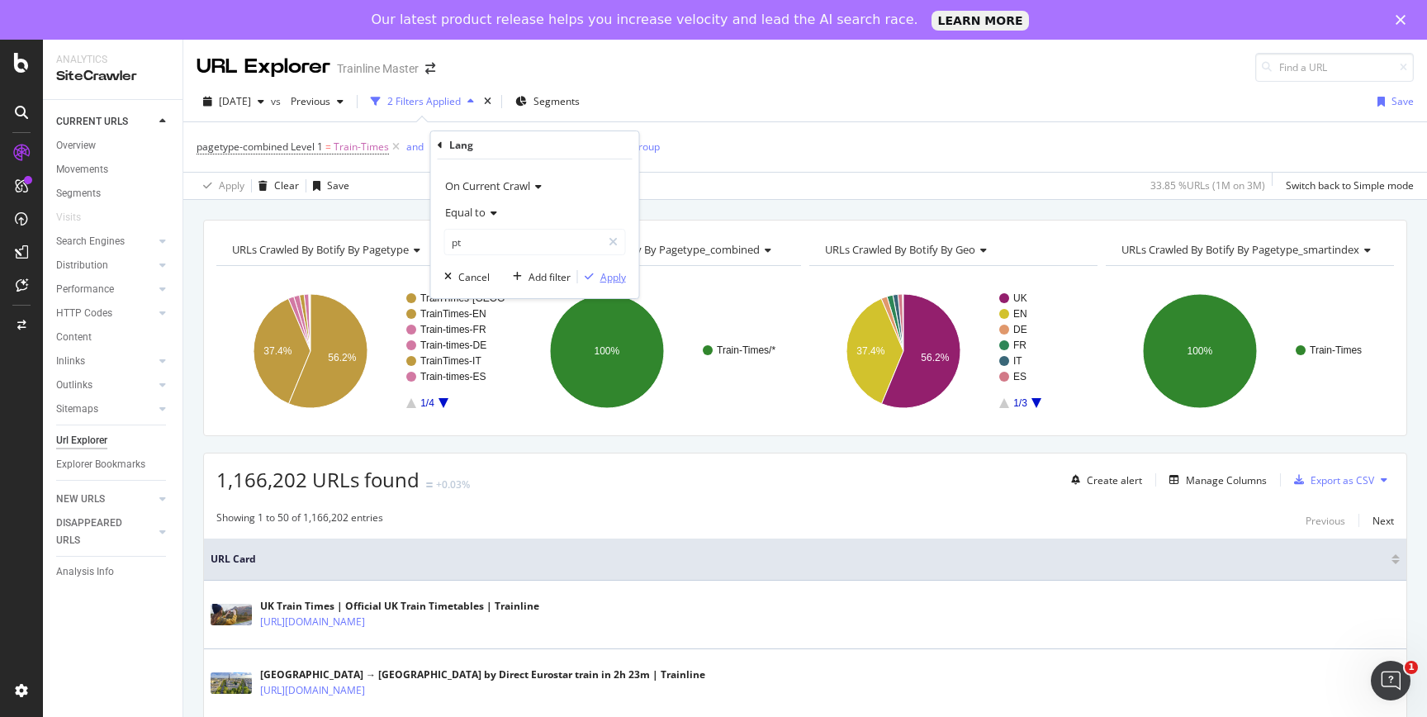
click at [600, 279] on div "Apply" at bounding box center [613, 277] width 26 height 14
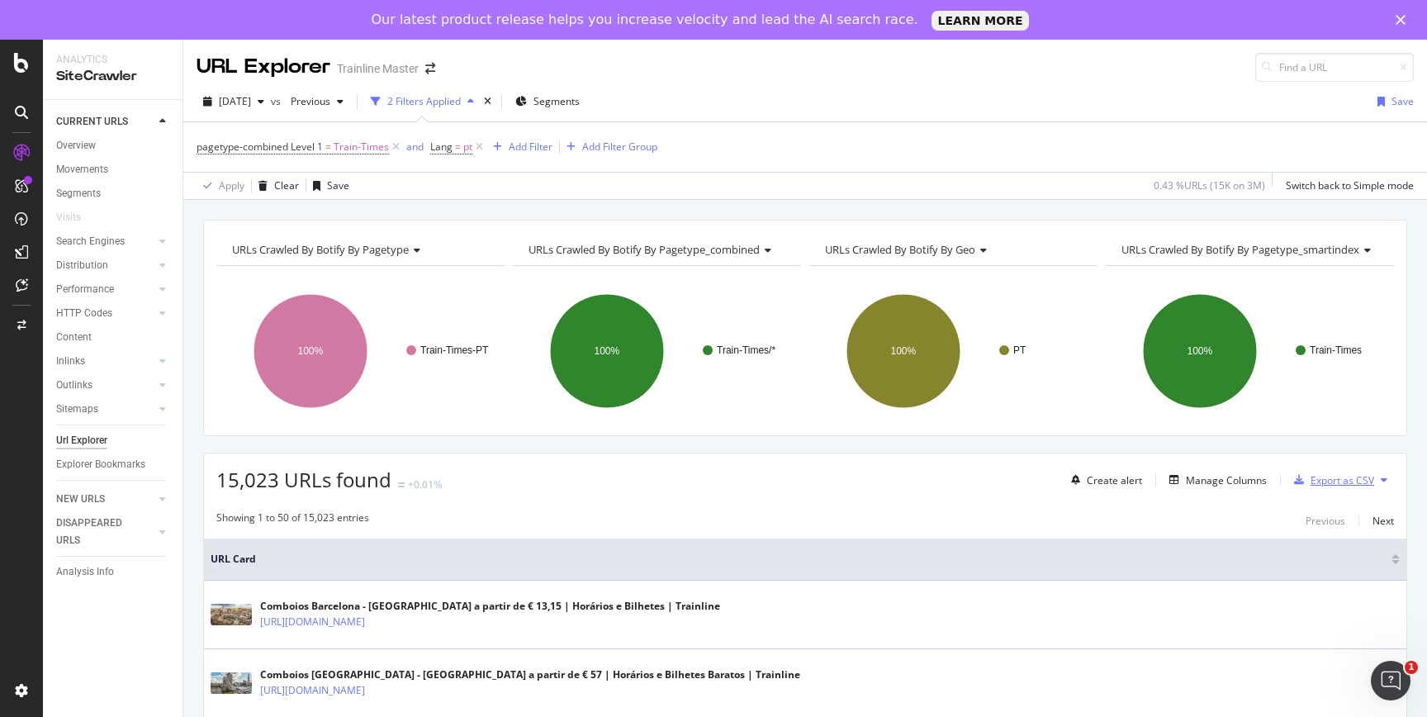
click at [1330, 486] on div "Export as CSV" at bounding box center [1342, 480] width 64 height 14
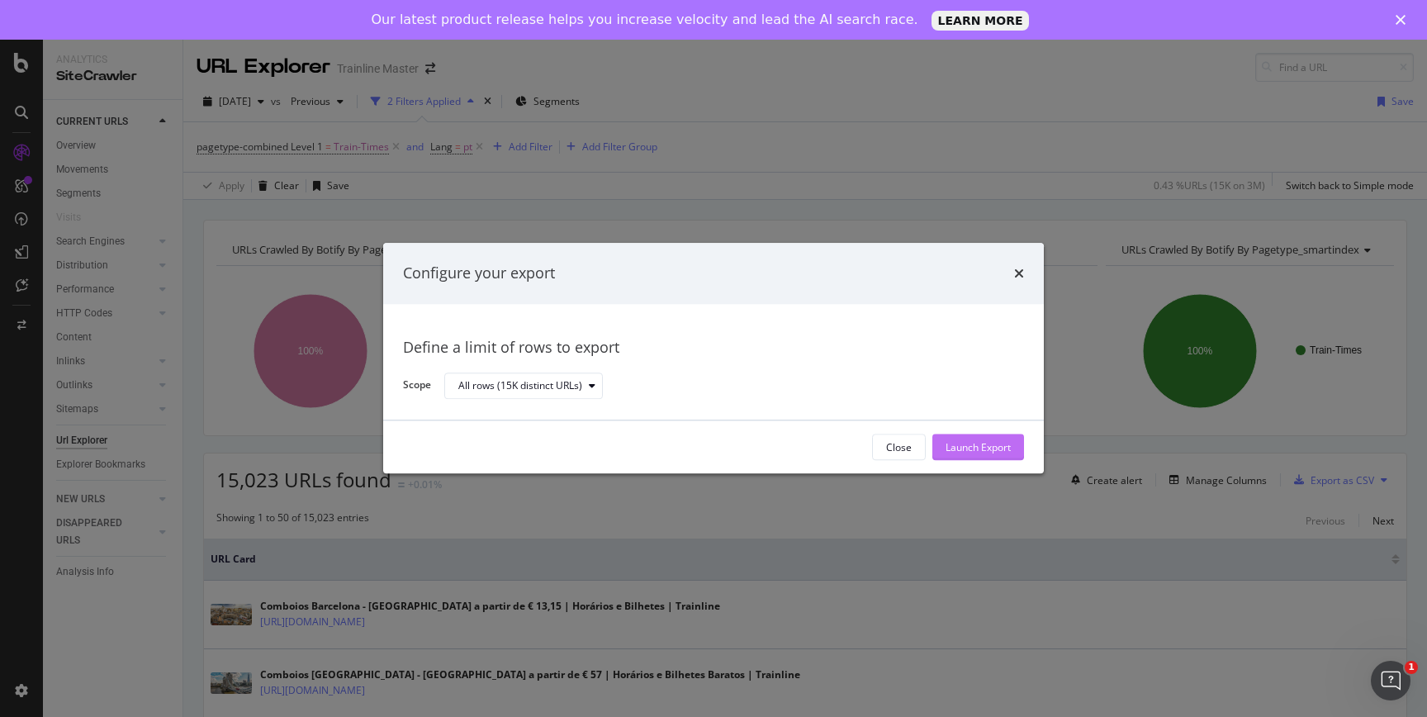
click at [955, 445] on div "Launch Export" at bounding box center [977, 447] width 65 height 14
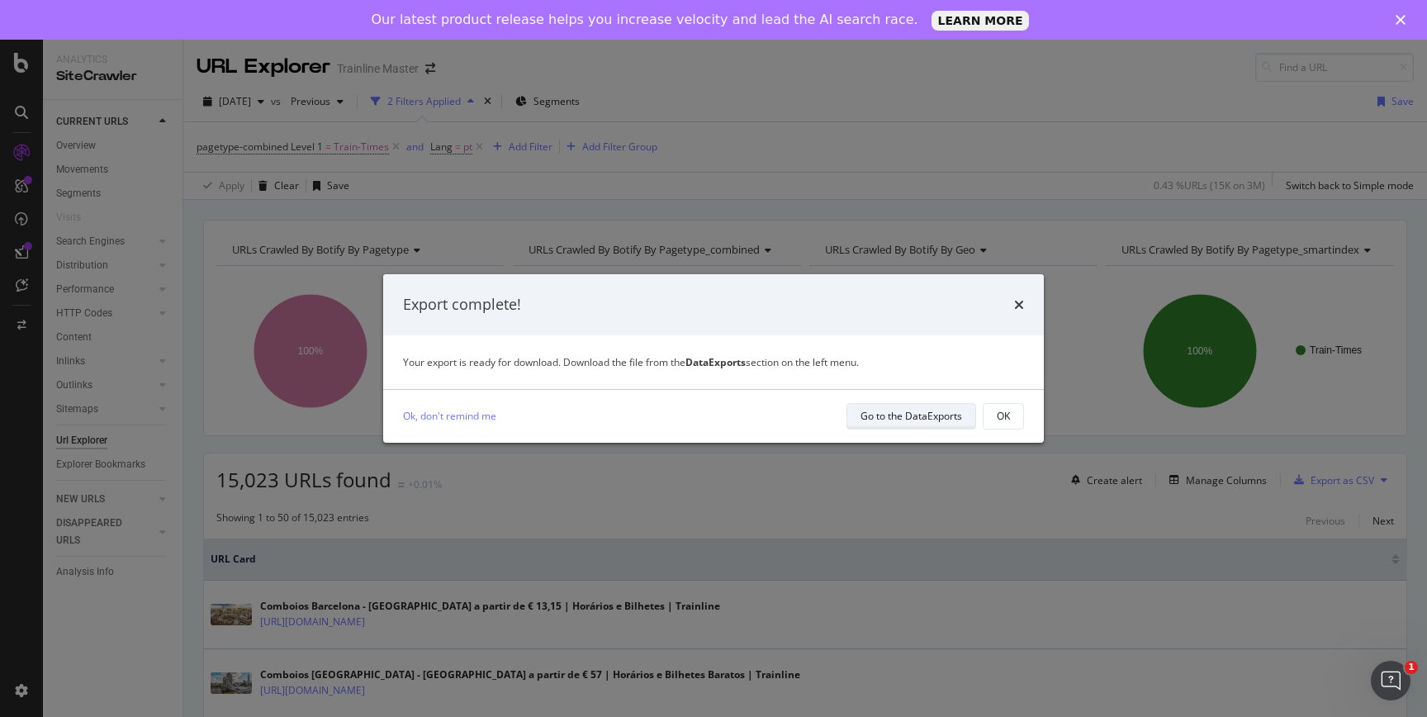
click at [869, 411] on div "Go to the DataExports" at bounding box center [911, 416] width 102 height 14
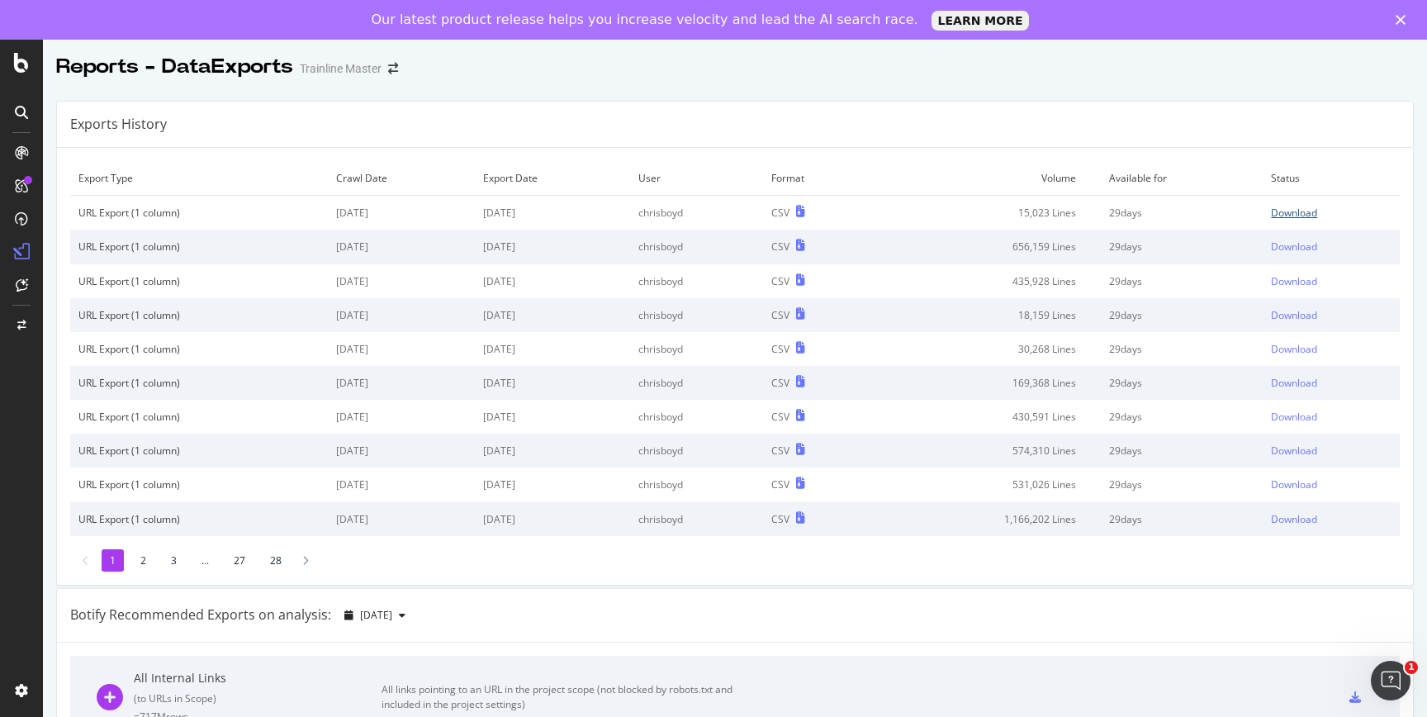
click at [1297, 209] on div "Download" at bounding box center [1294, 213] width 46 height 14
